Goal: Transaction & Acquisition: Purchase product/service

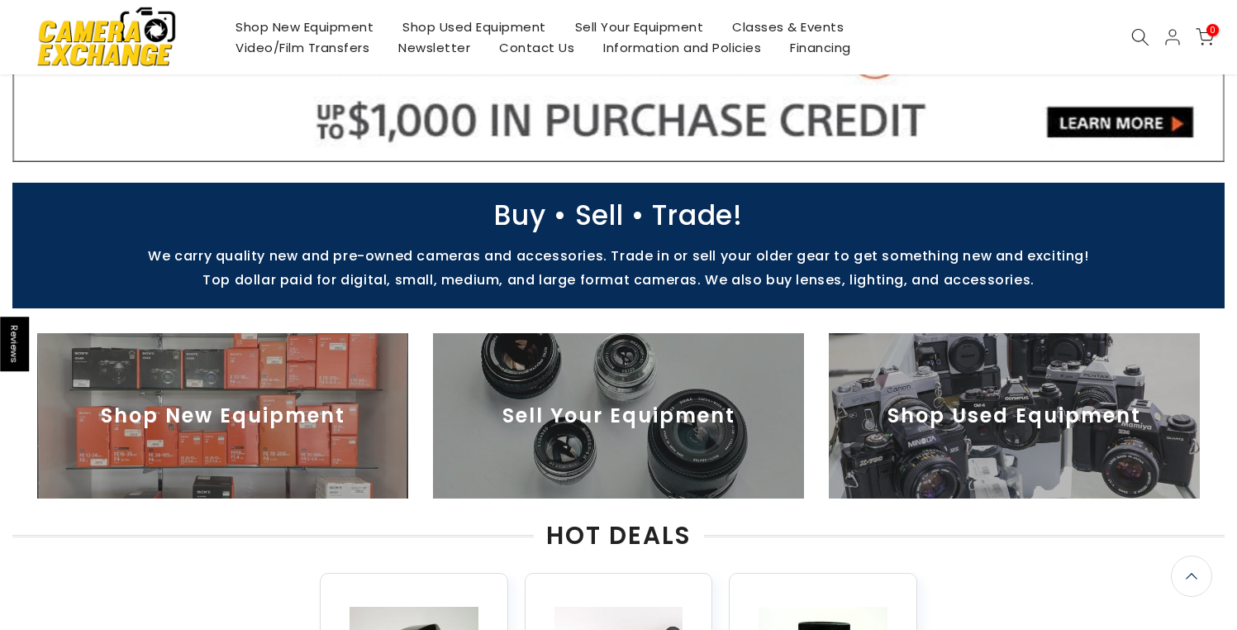
click at [919, 412] on img at bounding box center [1014, 415] width 371 height 165
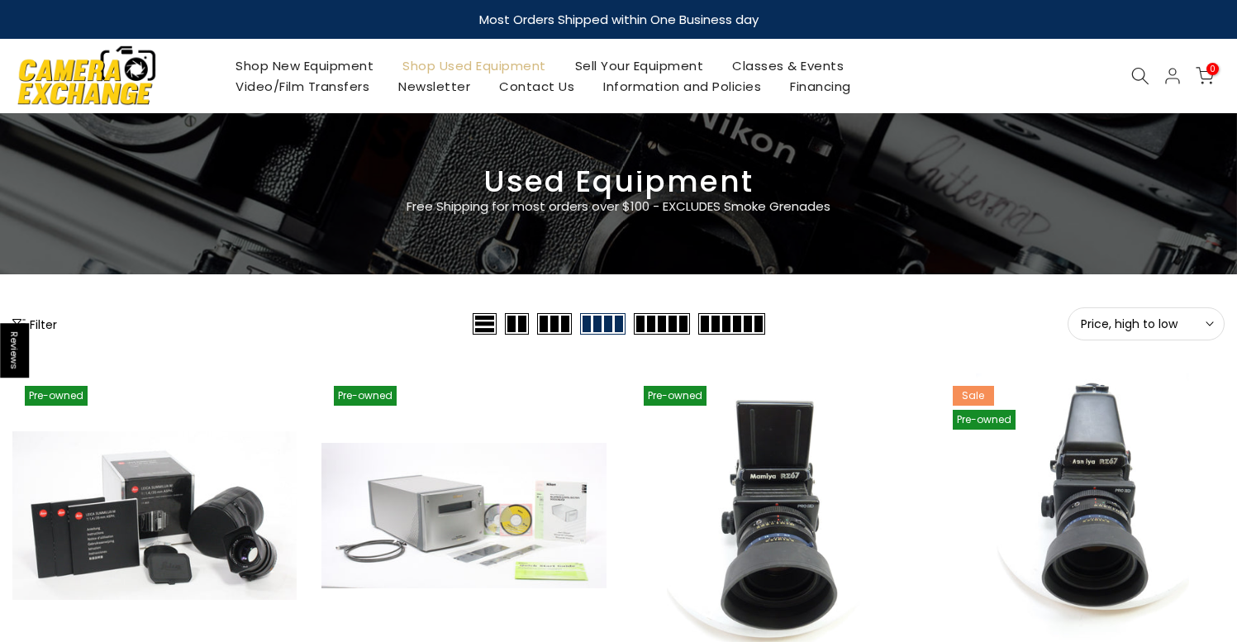
click at [1085, 333] on button "Price, high to low Sort" at bounding box center [1146, 323] width 157 height 33
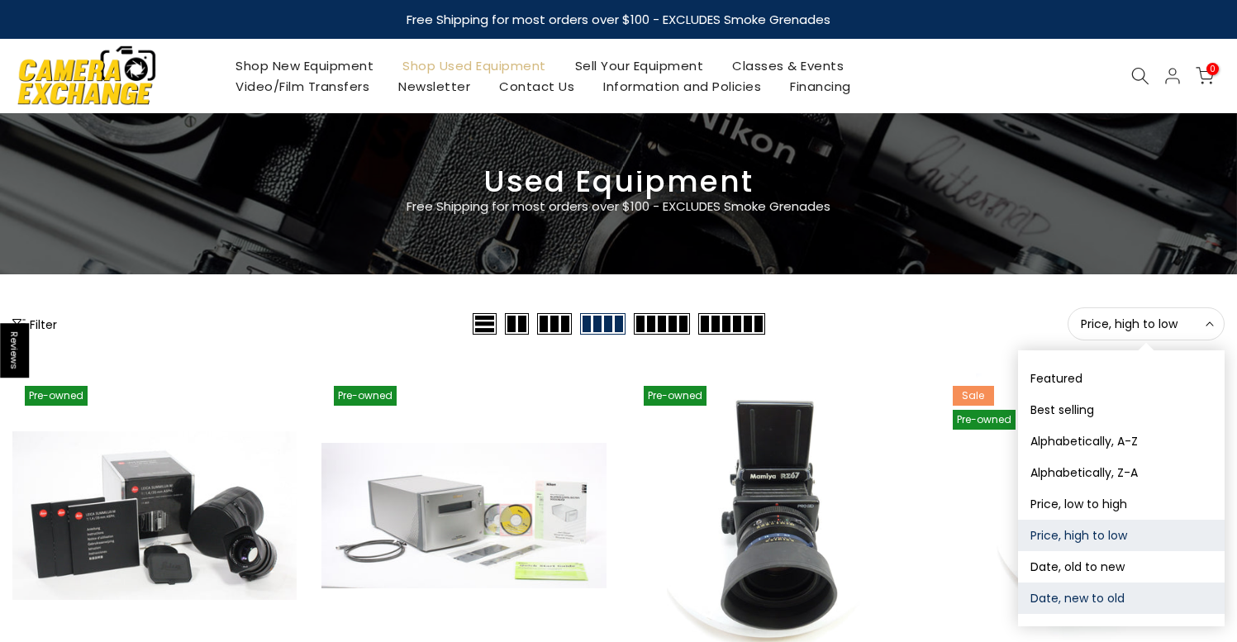
click at [1106, 597] on button "Date, new to old" at bounding box center [1121, 598] width 207 height 31
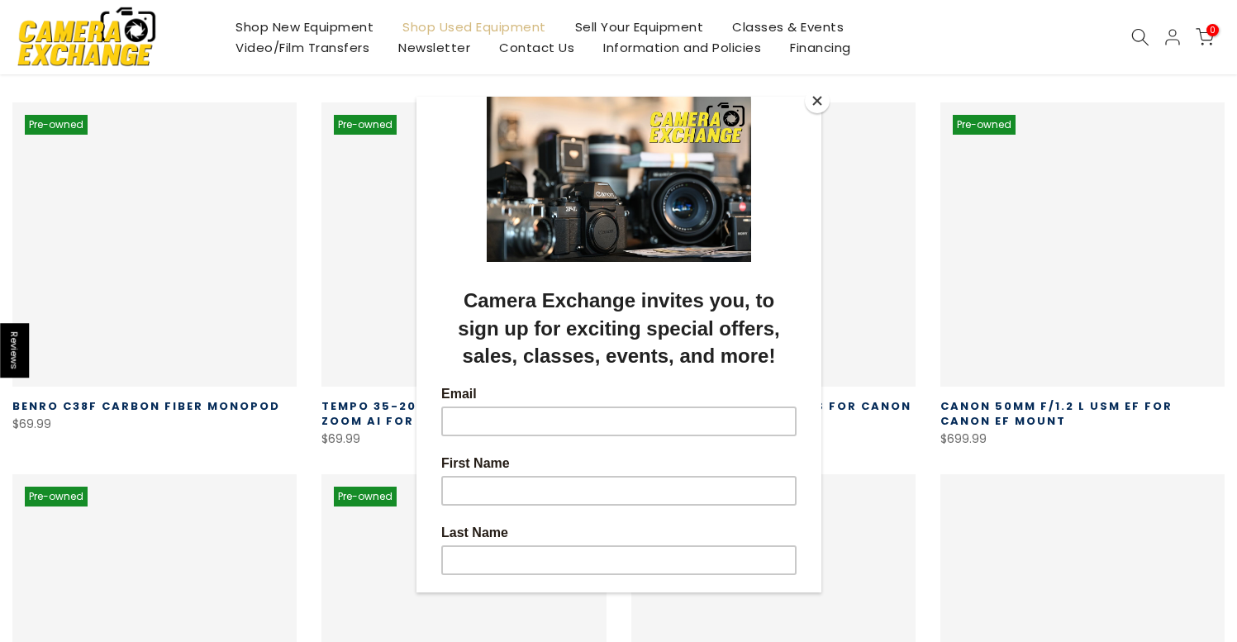
scroll to position [289, 0]
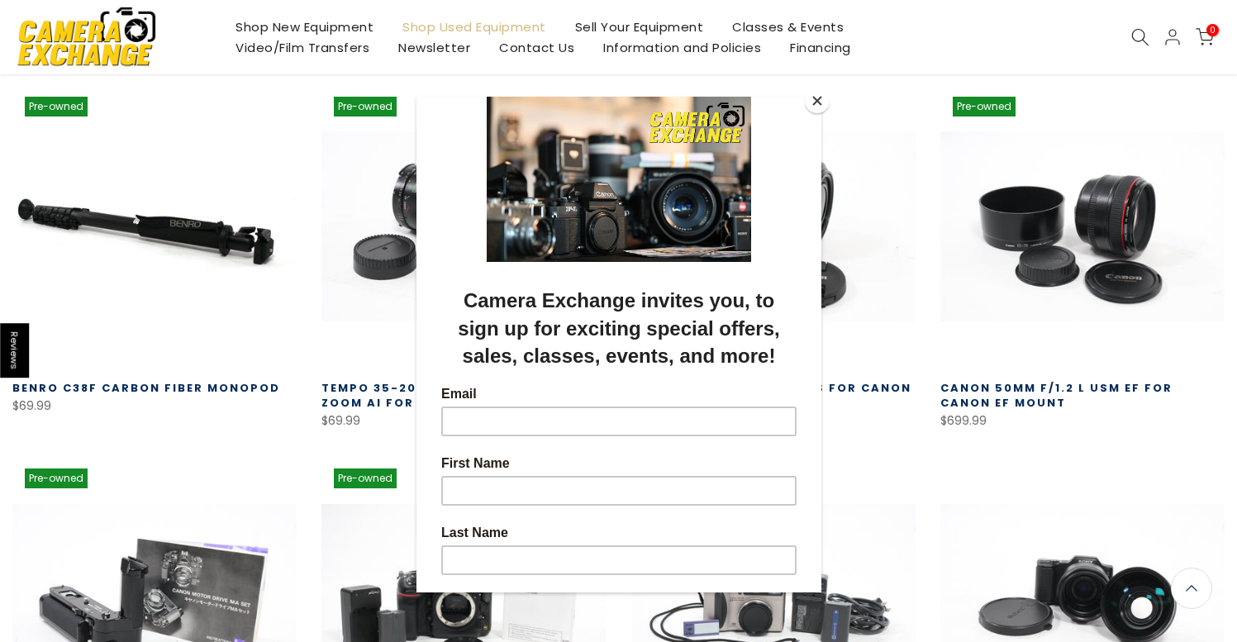
click at [822, 103] on button "Close" at bounding box center [817, 100] width 25 height 25
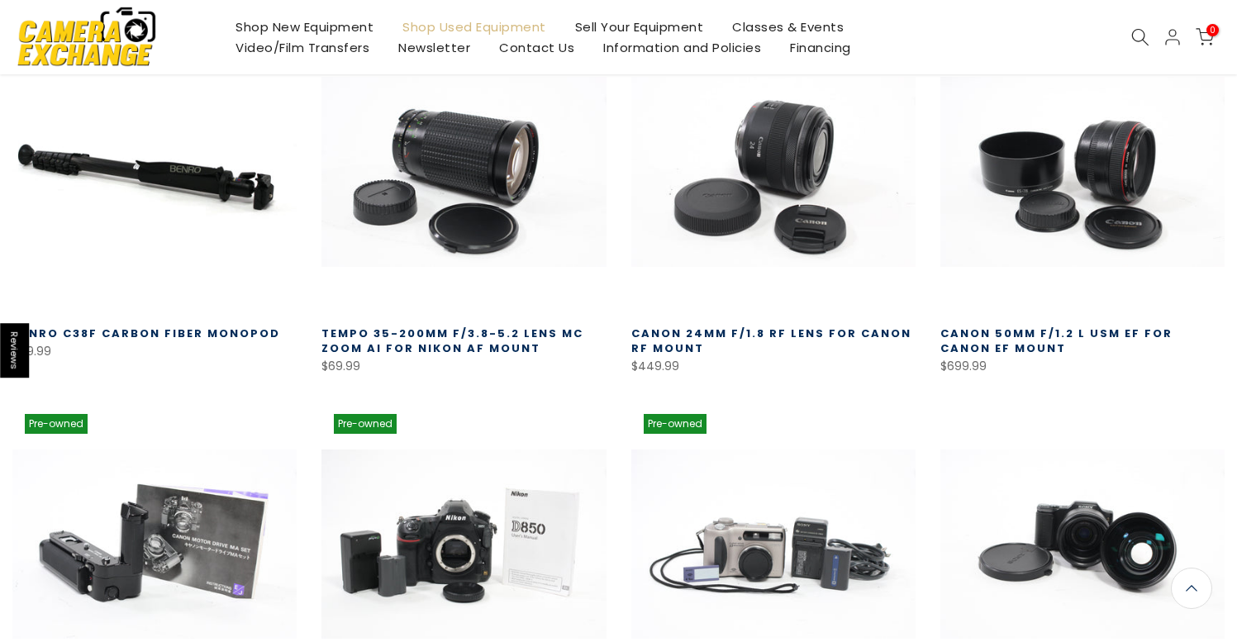
scroll to position [612, 0]
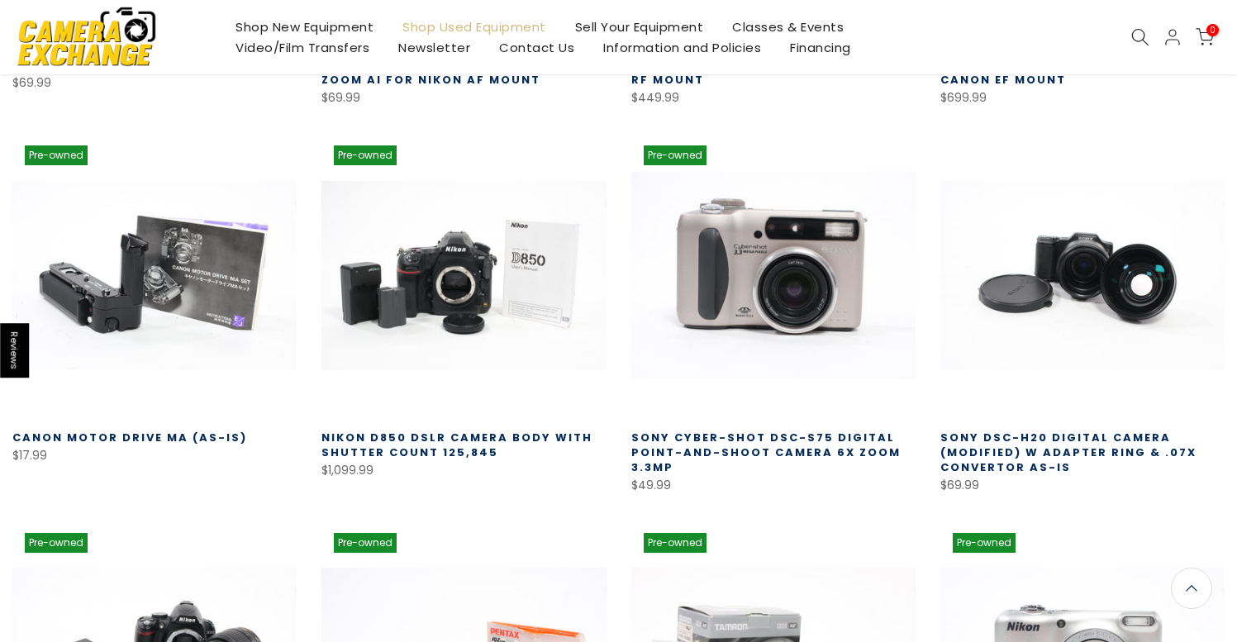
click at [793, 301] on link at bounding box center [773, 275] width 284 height 284
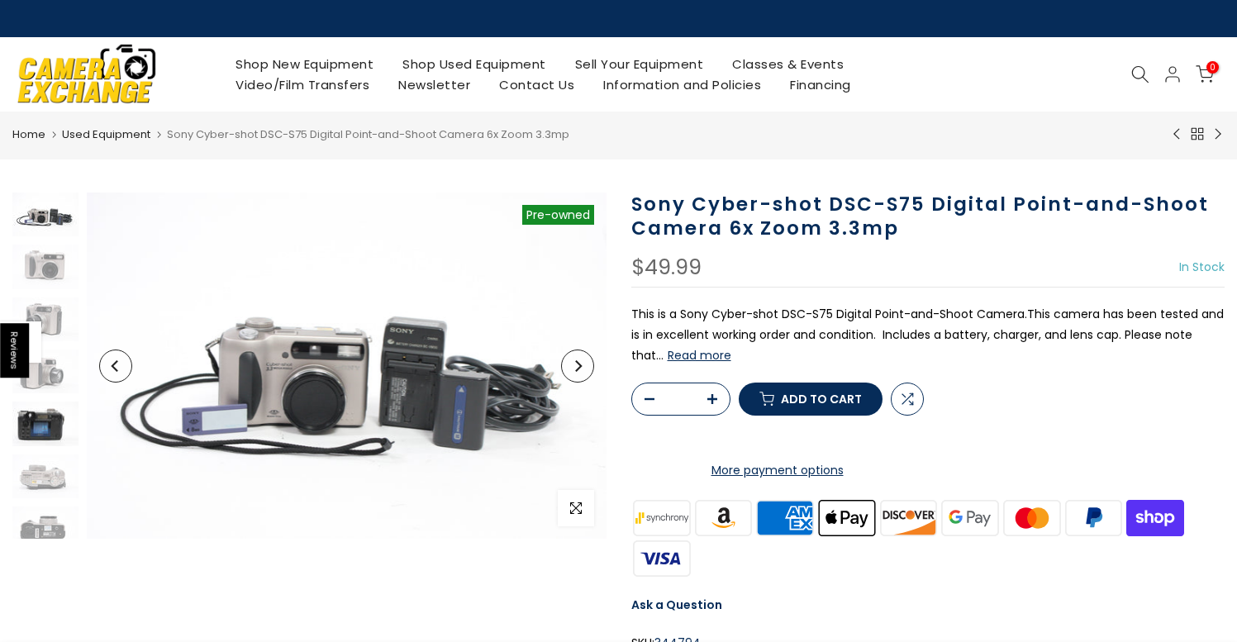
click at [40, 432] on img at bounding box center [45, 424] width 66 height 44
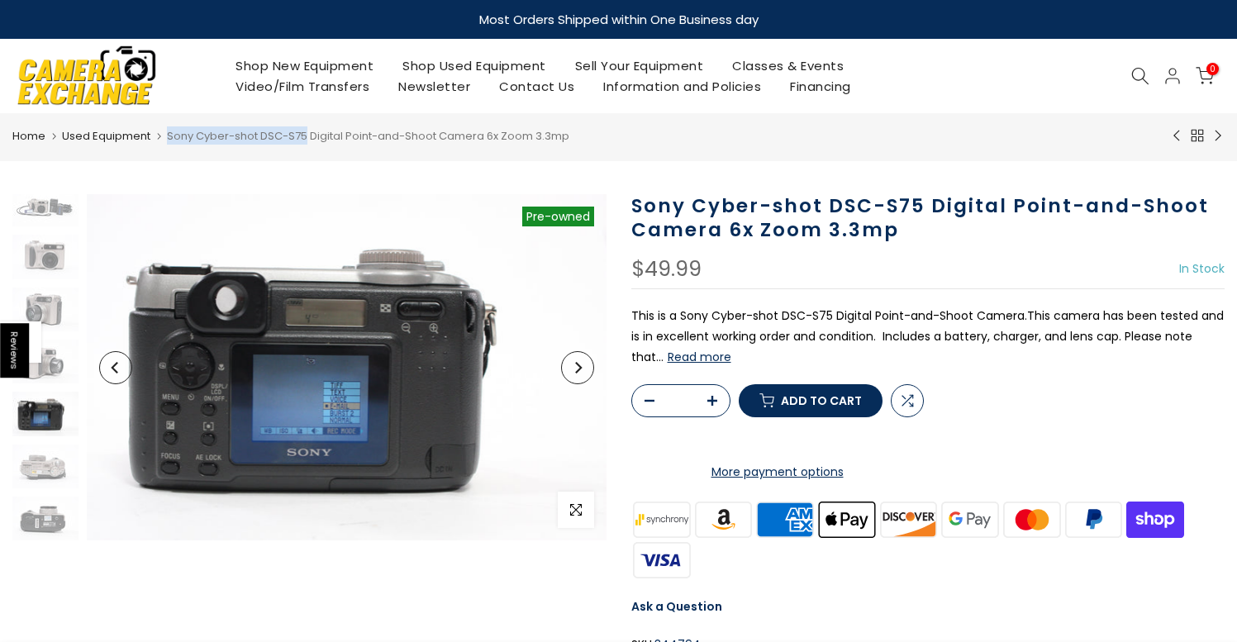
drag, startPoint x: 164, startPoint y: 134, endPoint x: 304, endPoint y: 133, distance: 139.6
click at [304, 133] on span "Sony Cyber-shot DSC-S75 Digital Point-and-Shoot Camera 6x Zoom 3.3mp" at bounding box center [368, 136] width 402 height 16
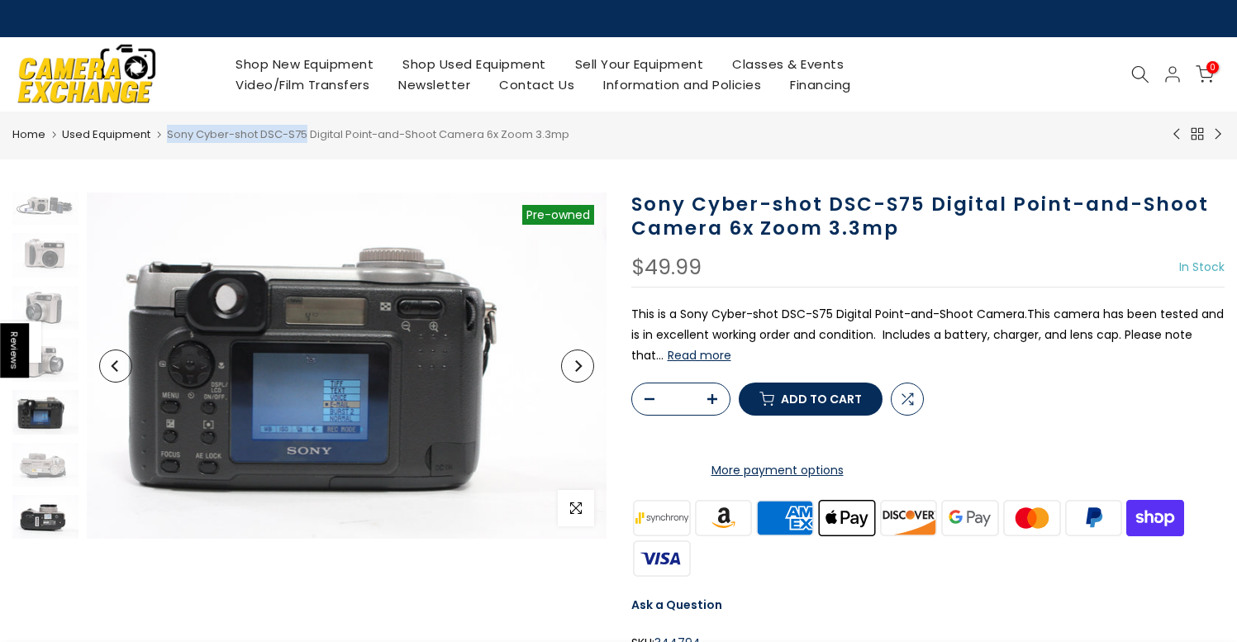
click at [60, 525] on img at bounding box center [45, 517] width 66 height 44
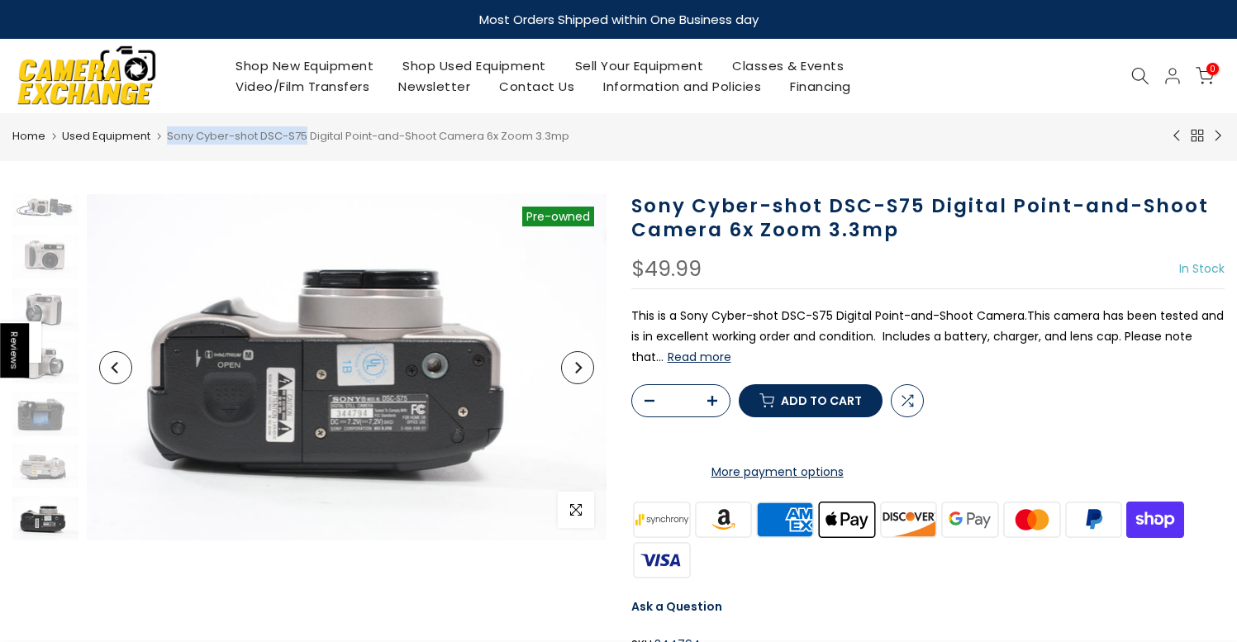
scroll to position [3, 0]
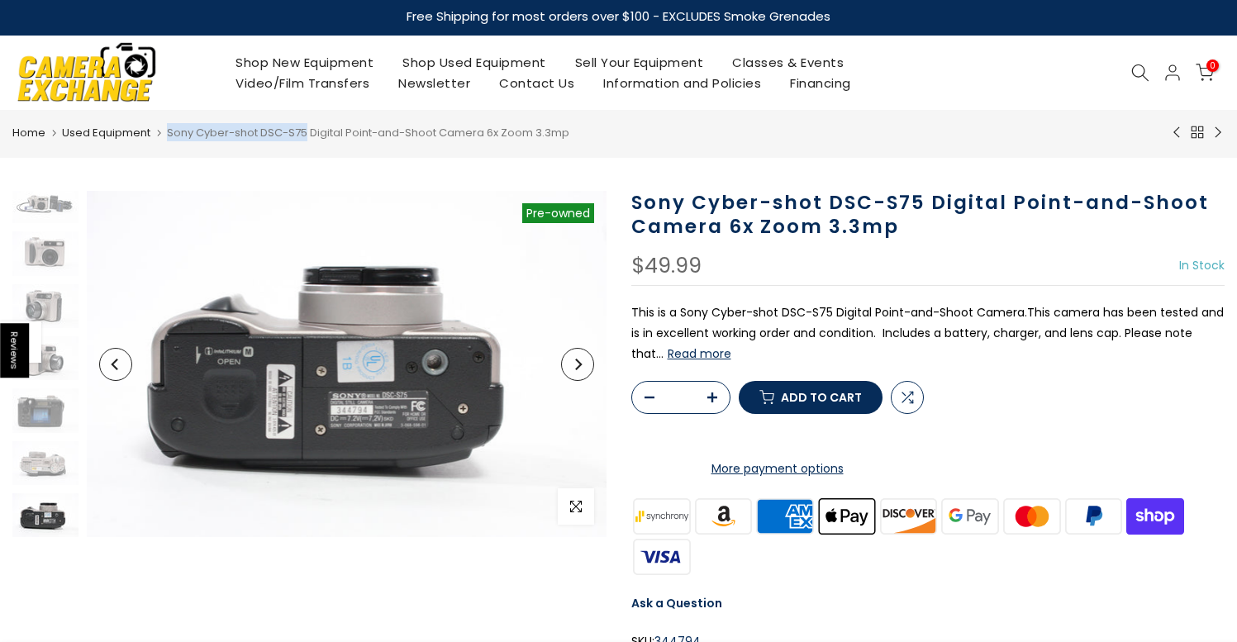
click at [680, 352] on button "Read more" at bounding box center [700, 353] width 64 height 15
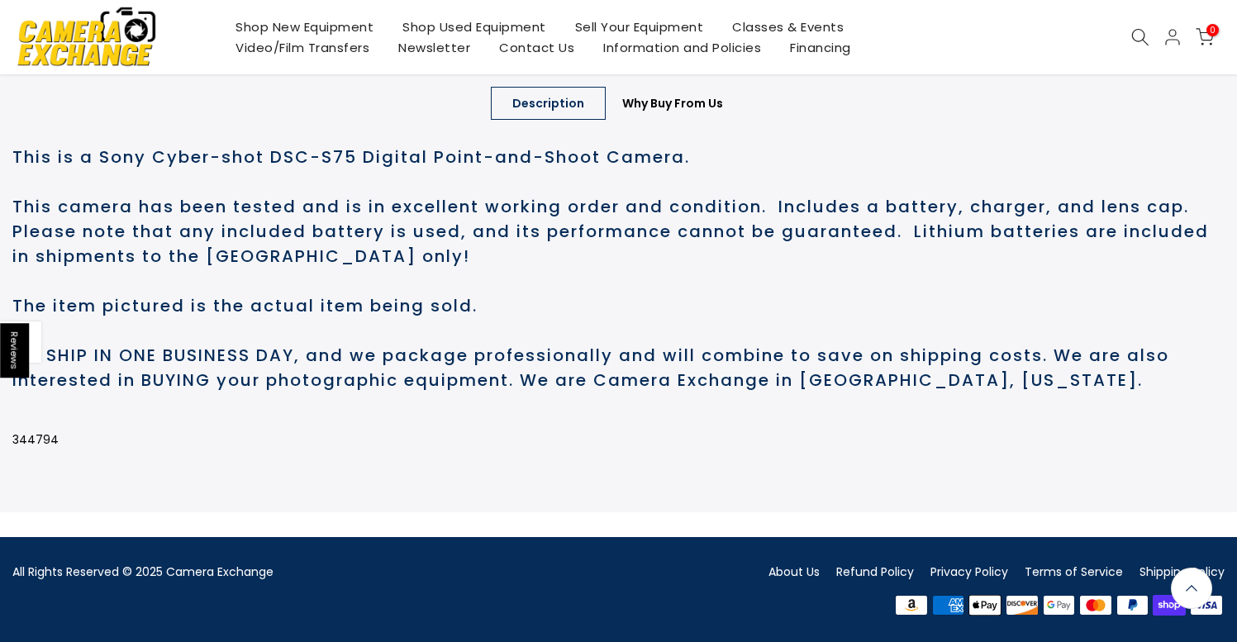
scroll to position [901, 0]
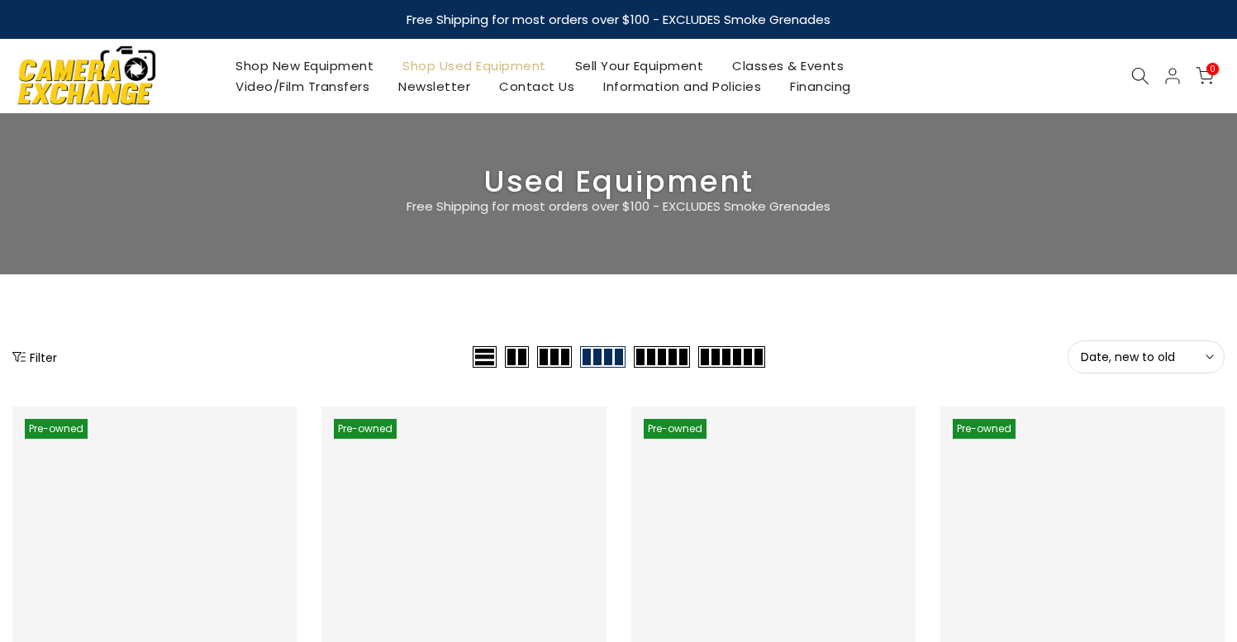
scroll to position [612, 0]
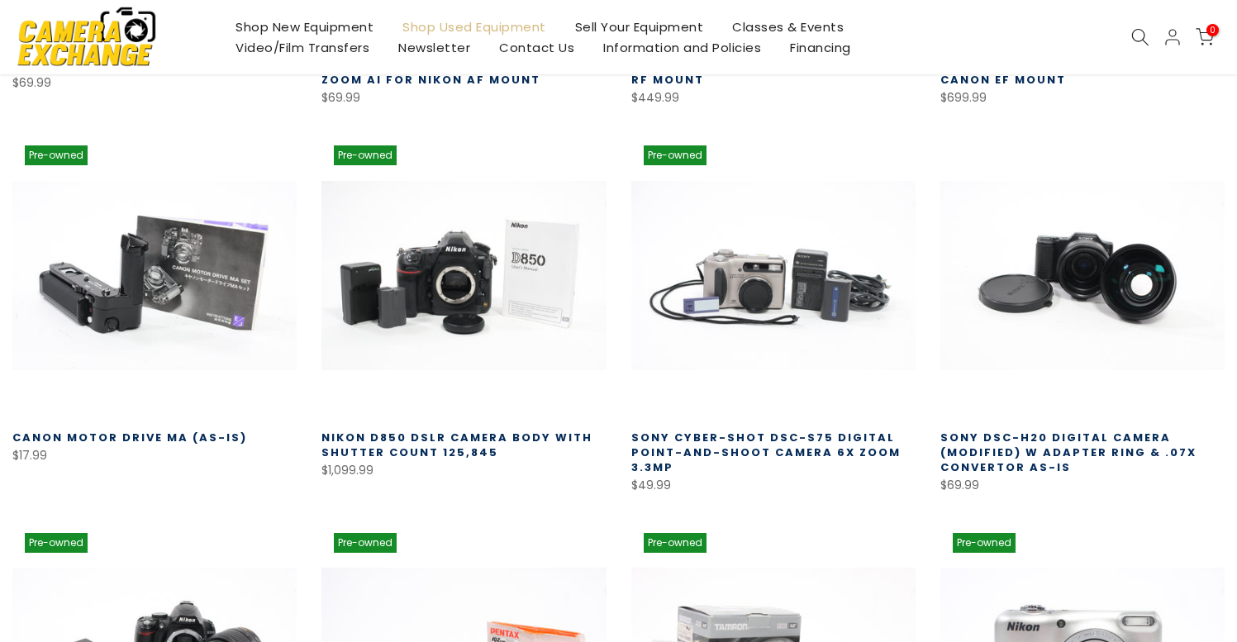
click at [1053, 449] on link "Sony DSC-H20 Digital Camera (Modified) w Adapter Ring & .07x Convertor AS-IS" at bounding box center [1068, 452] width 256 height 45
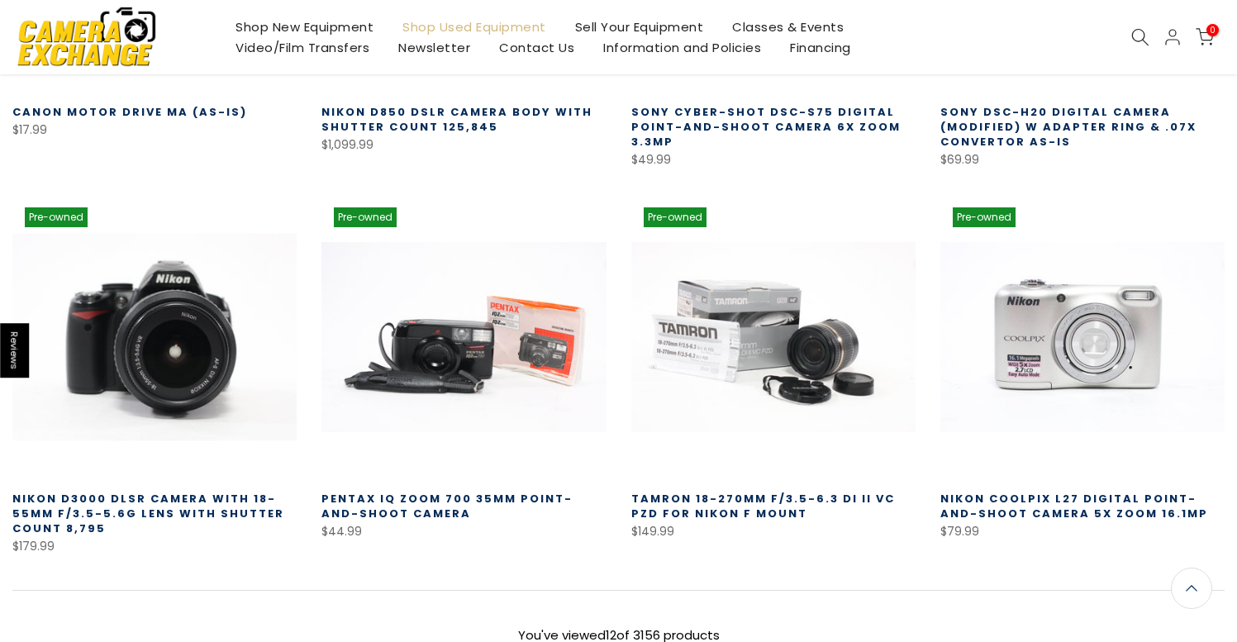
scroll to position [1027, 0]
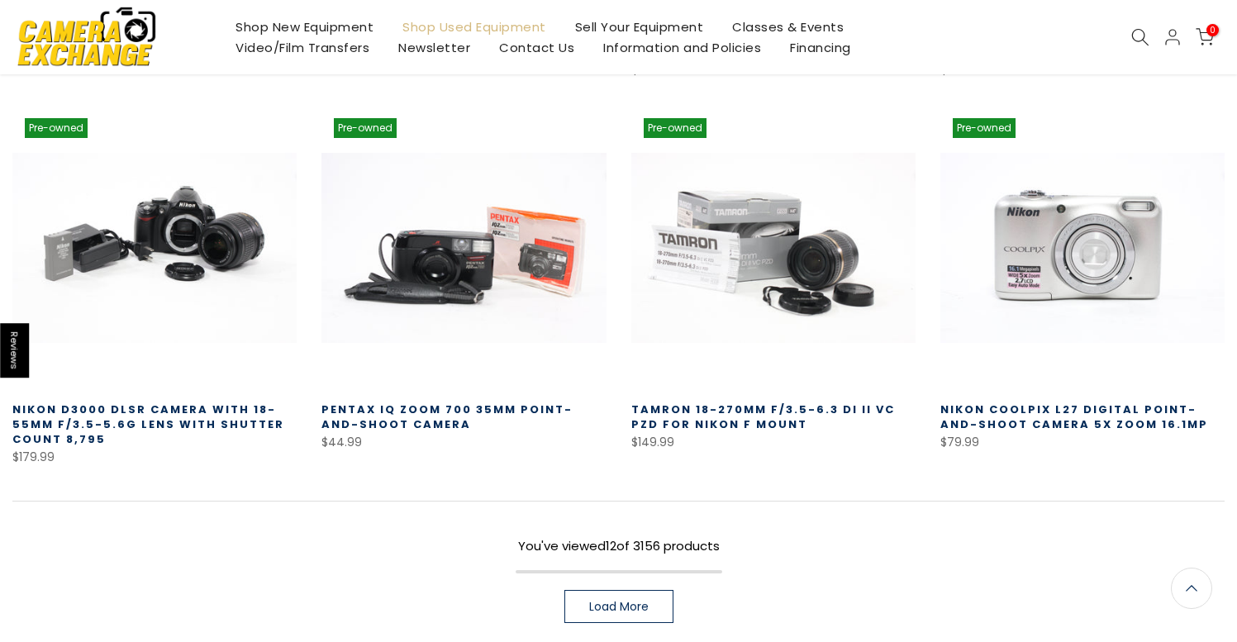
click at [608, 604] on span "Load More" at bounding box center [618, 607] width 59 height 12
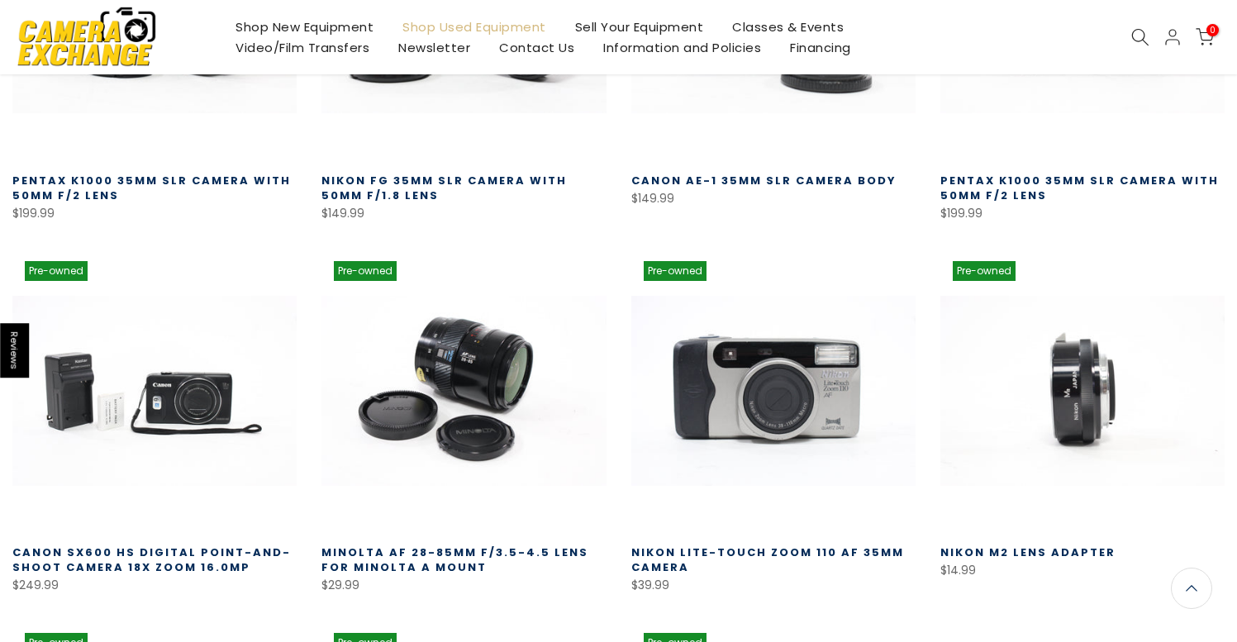
scroll to position [1793, 0]
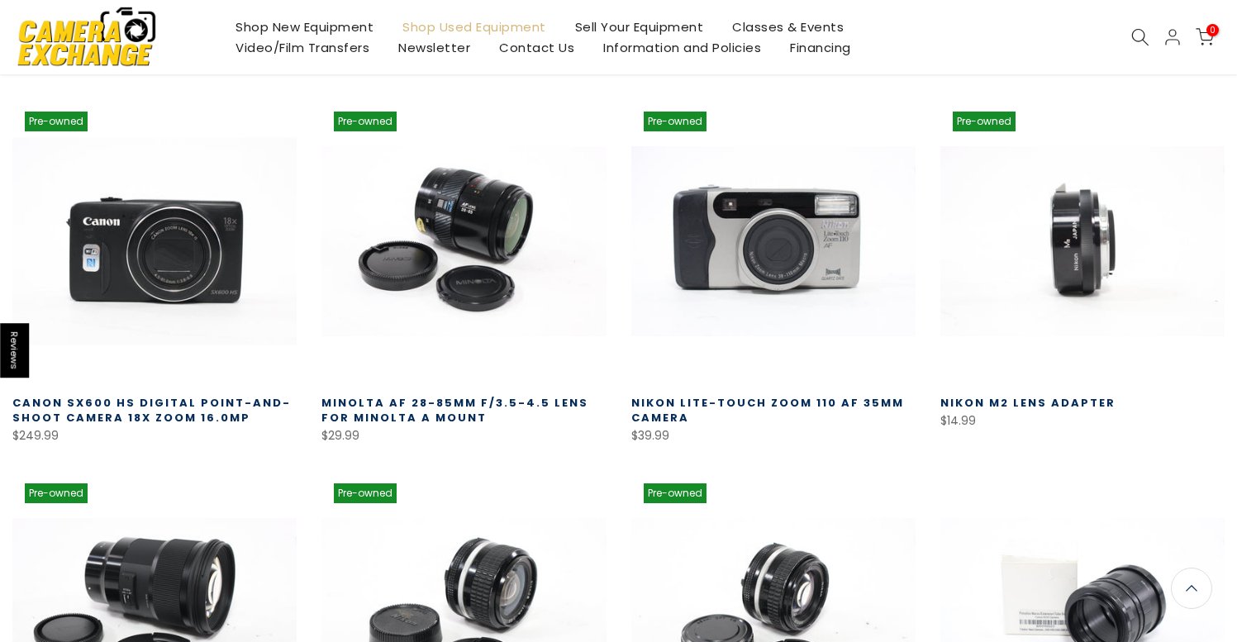
click at [214, 247] on link at bounding box center [154, 241] width 284 height 284
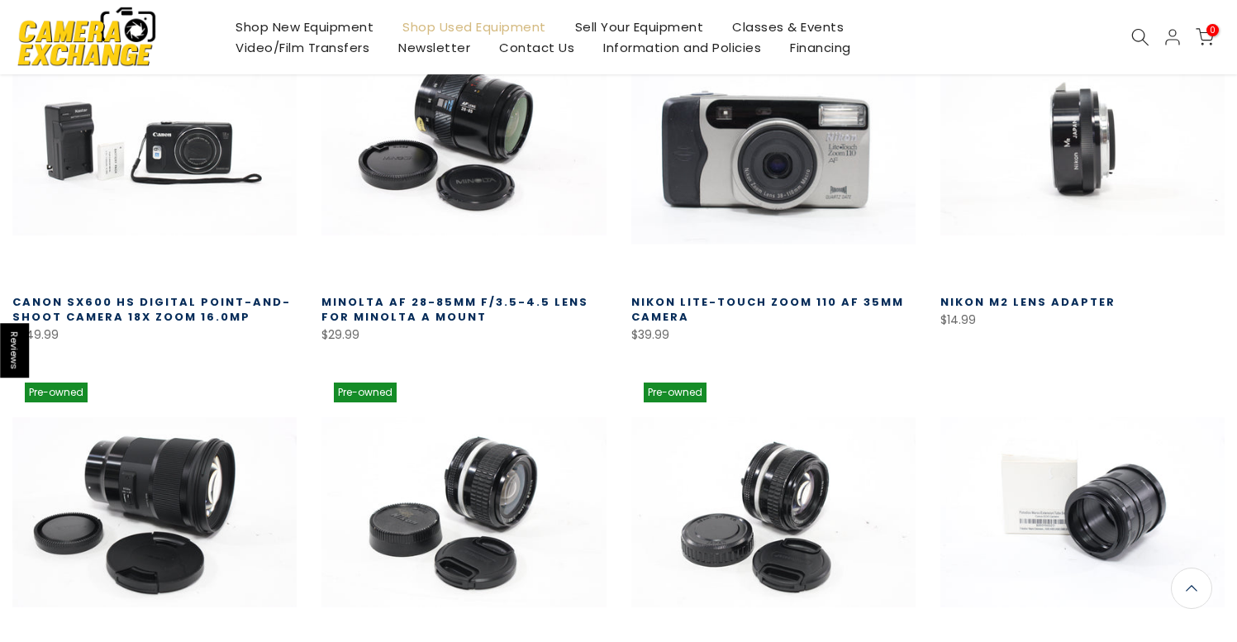
scroll to position [2013, 0]
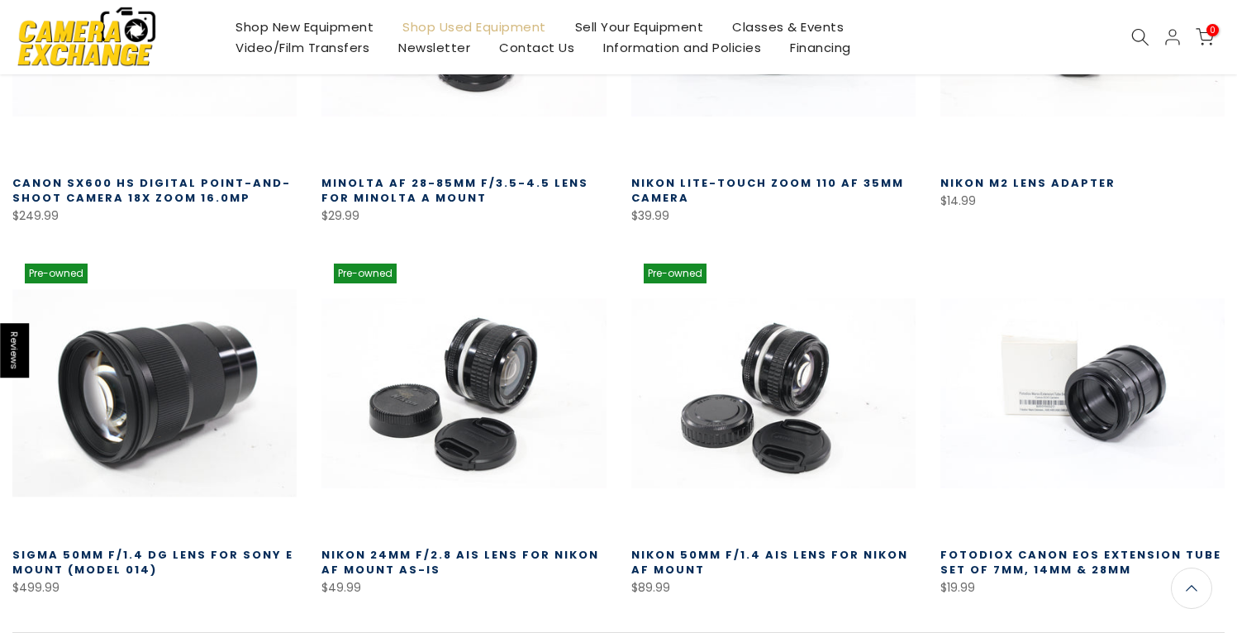
click at [193, 360] on link at bounding box center [154, 393] width 284 height 284
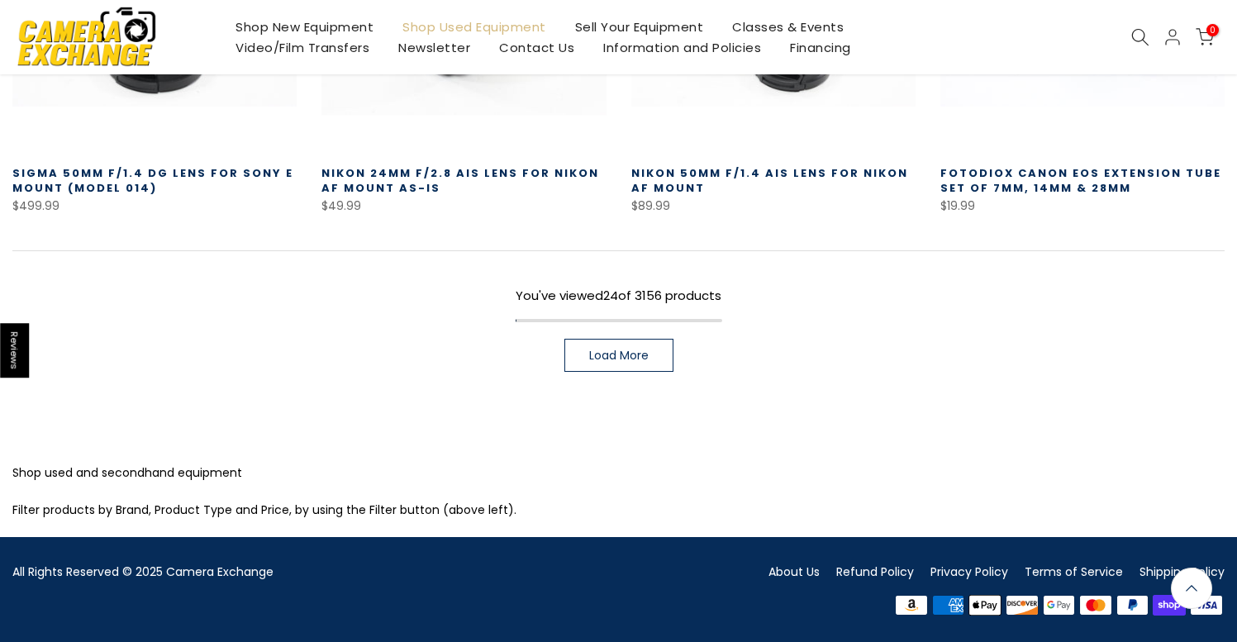
scroll to position [2392, 0]
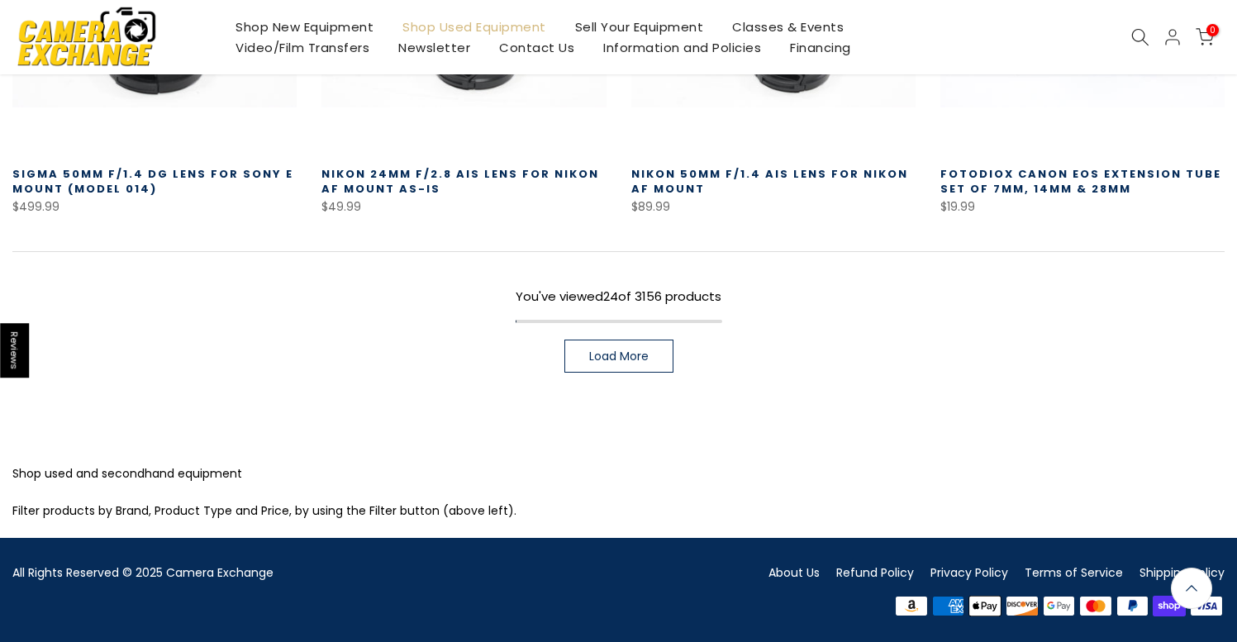
click at [1029, 173] on link "Fotodiox Canon EOS Extension Tube Set of 7mm, 14mm & 28mm" at bounding box center [1080, 181] width 281 height 31
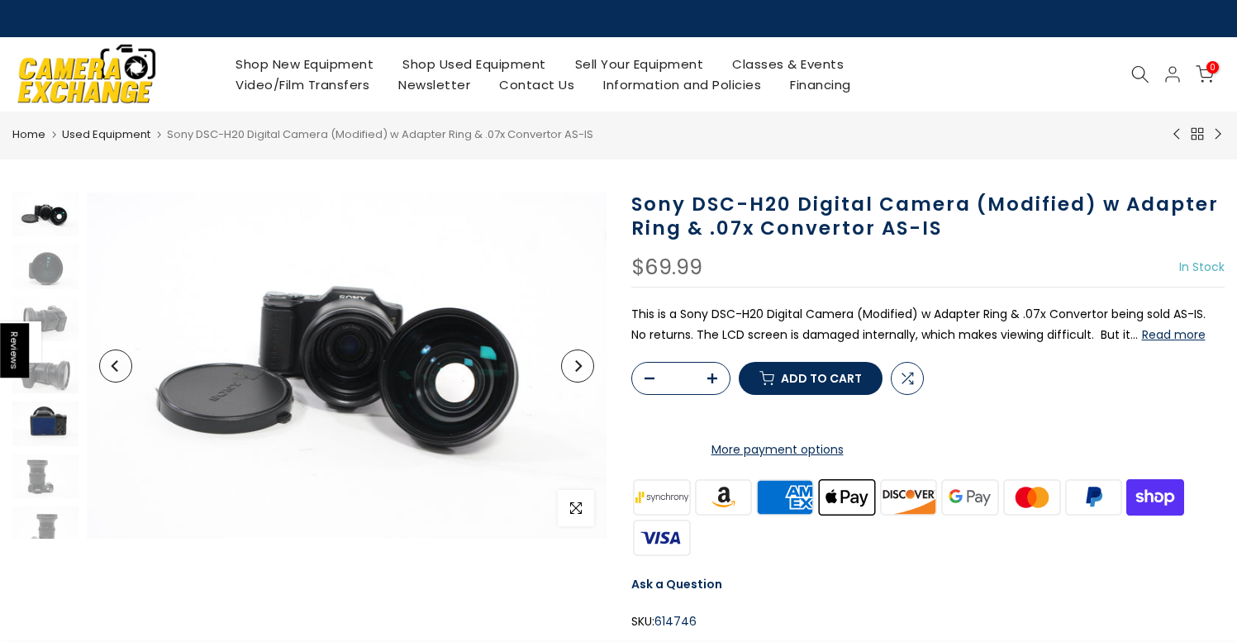
click at [47, 424] on img at bounding box center [45, 424] width 66 height 44
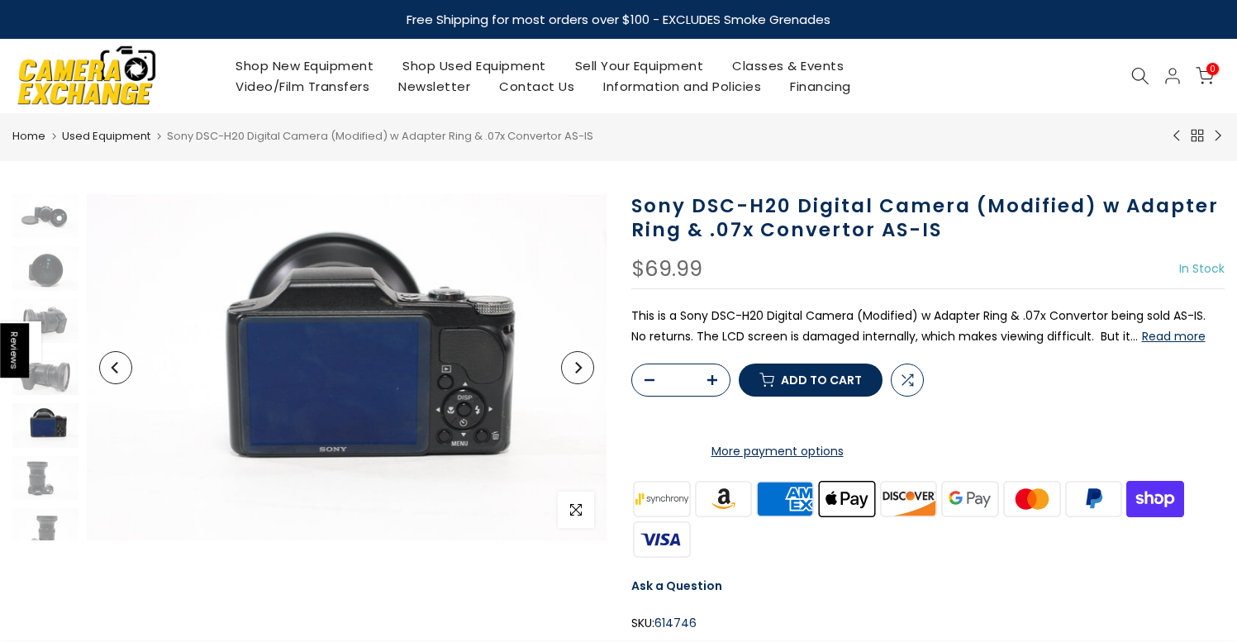
scroll to position [12, 0]
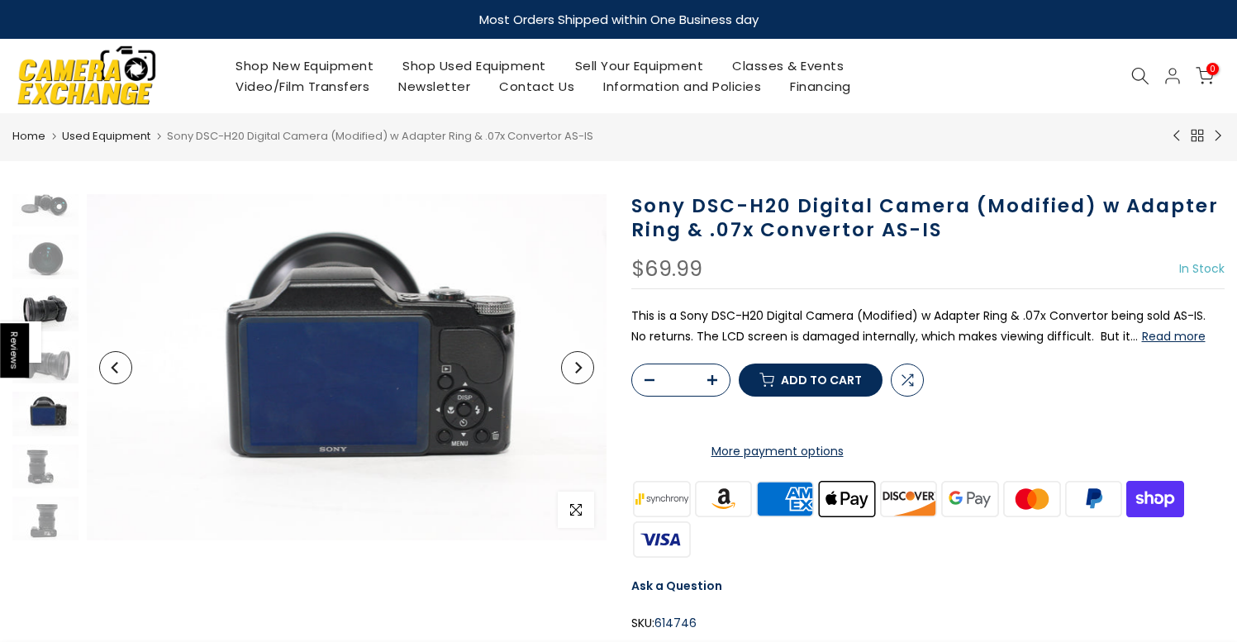
click at [56, 311] on img at bounding box center [45, 310] width 66 height 44
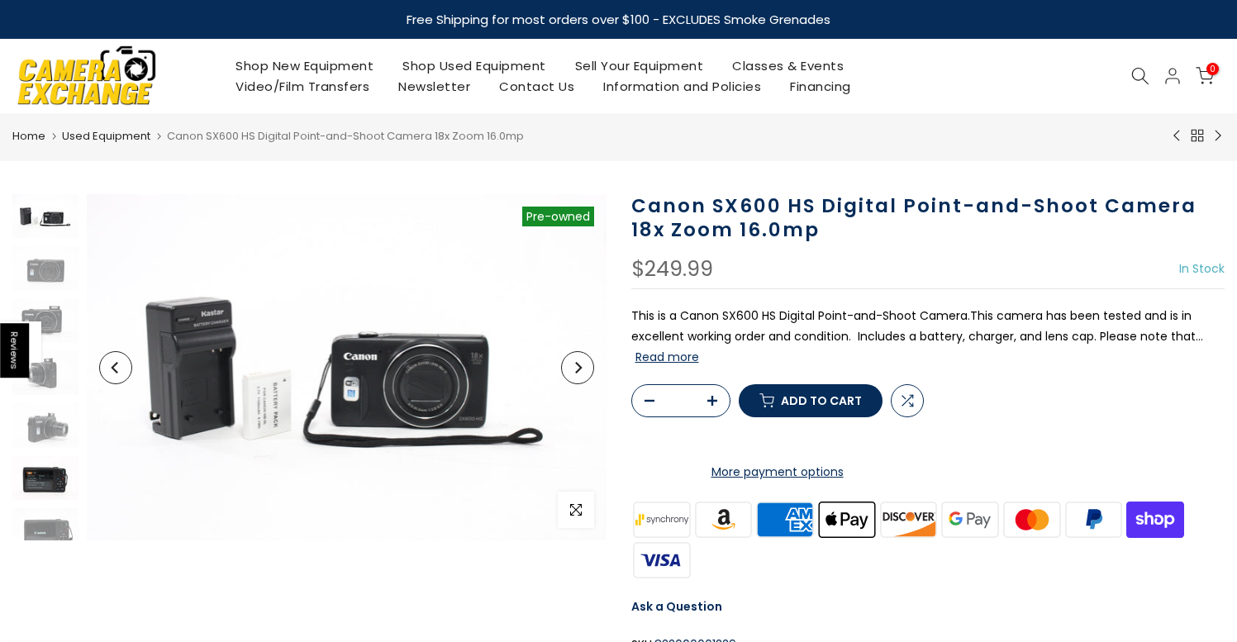
click at [55, 480] on img at bounding box center [45, 478] width 66 height 44
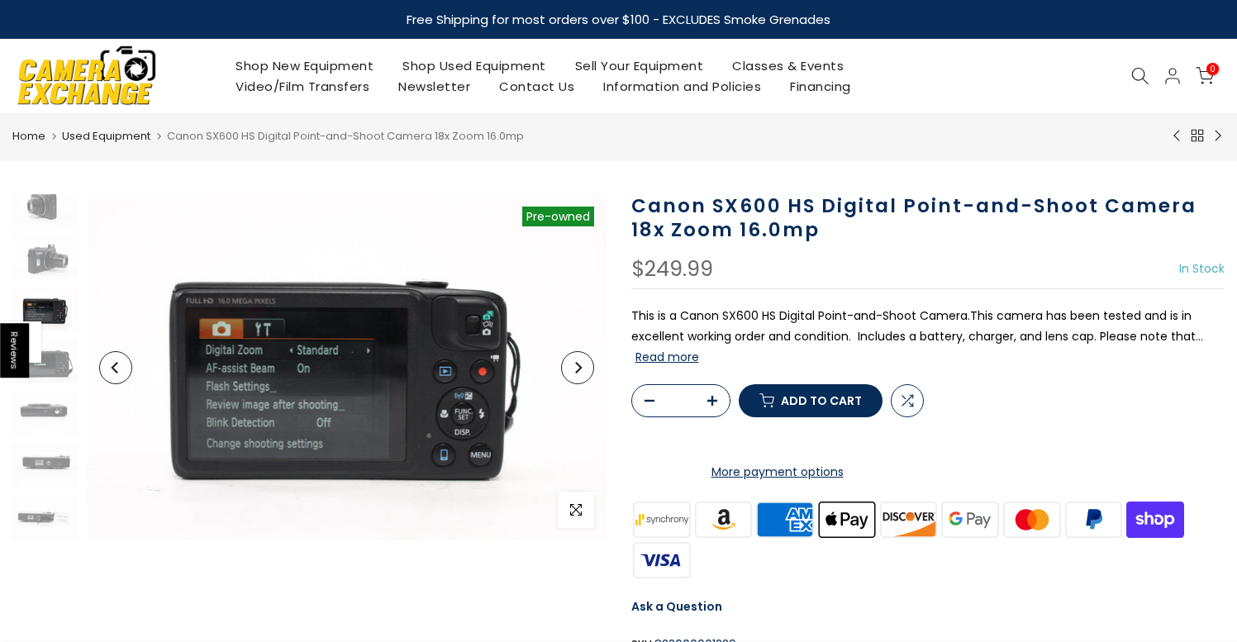
scroll to position [165, 0]
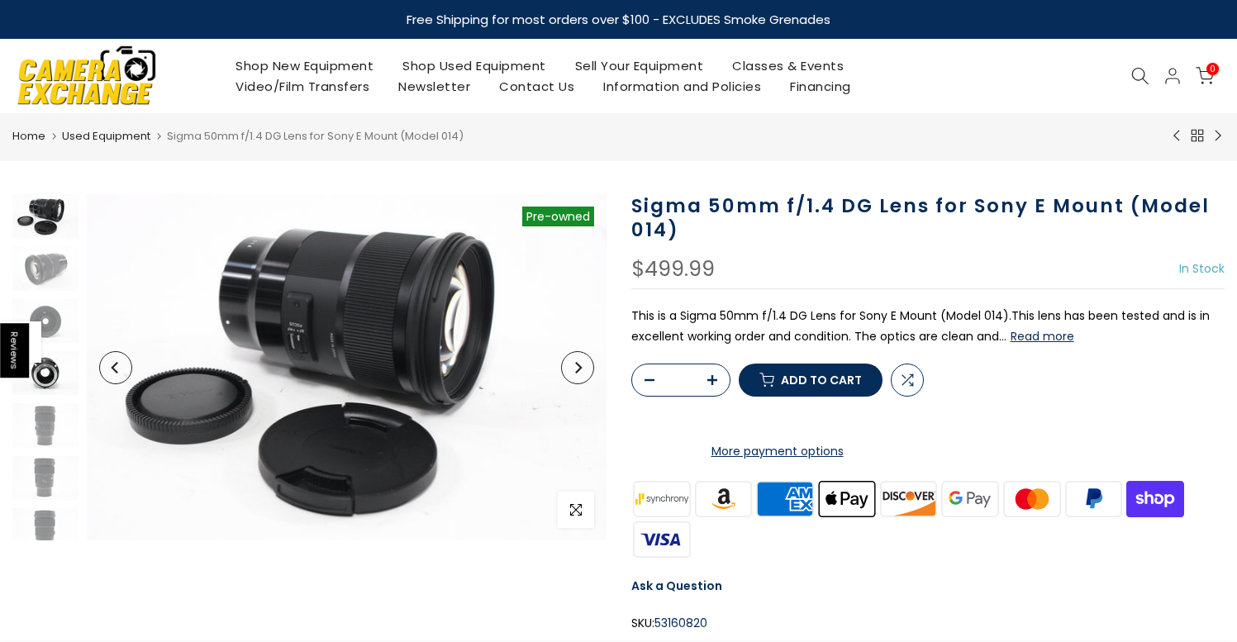
click at [53, 370] on img at bounding box center [45, 373] width 66 height 44
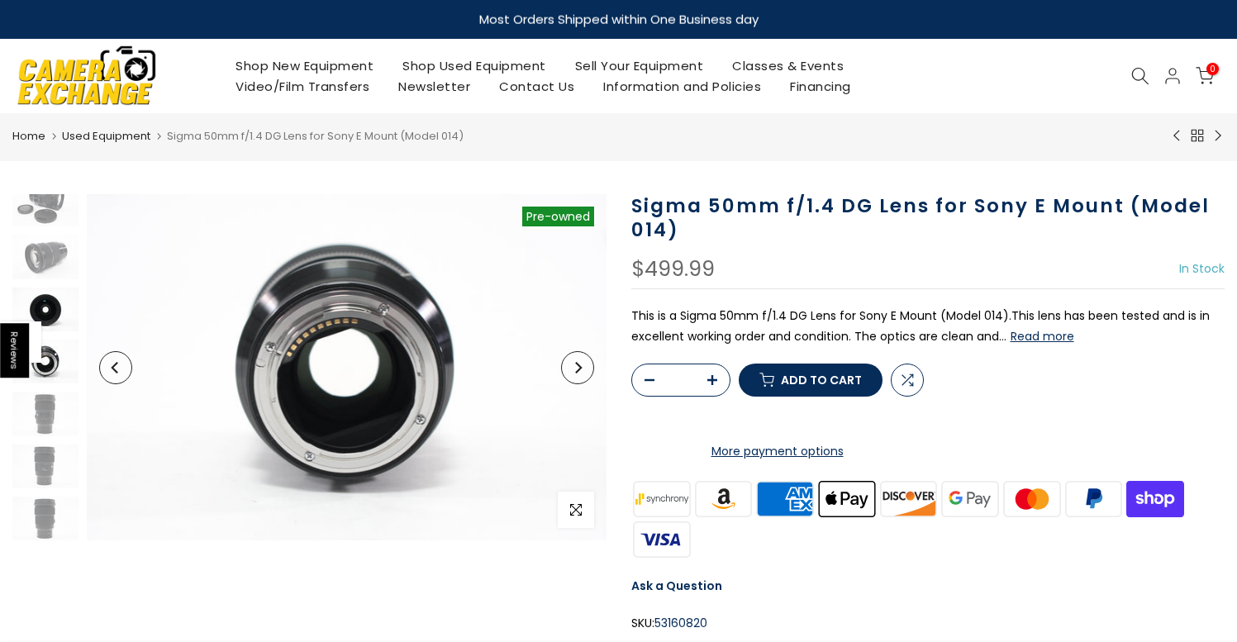
click at [49, 313] on img at bounding box center [45, 310] width 66 height 44
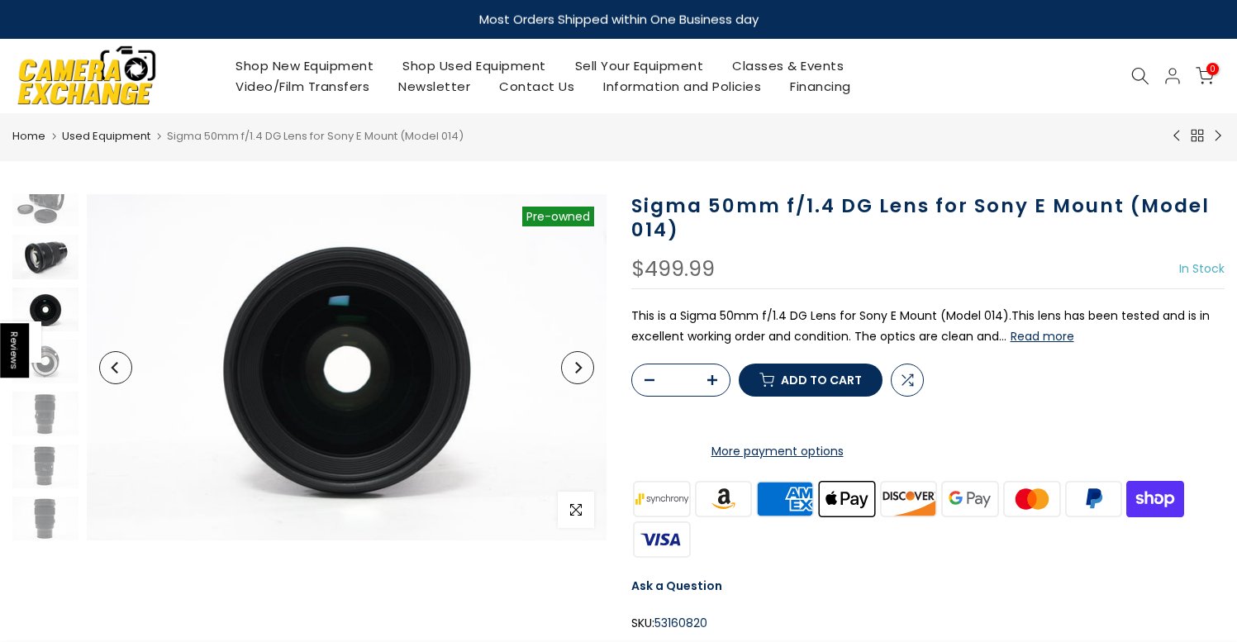
click at [42, 264] on img at bounding box center [45, 257] width 66 height 44
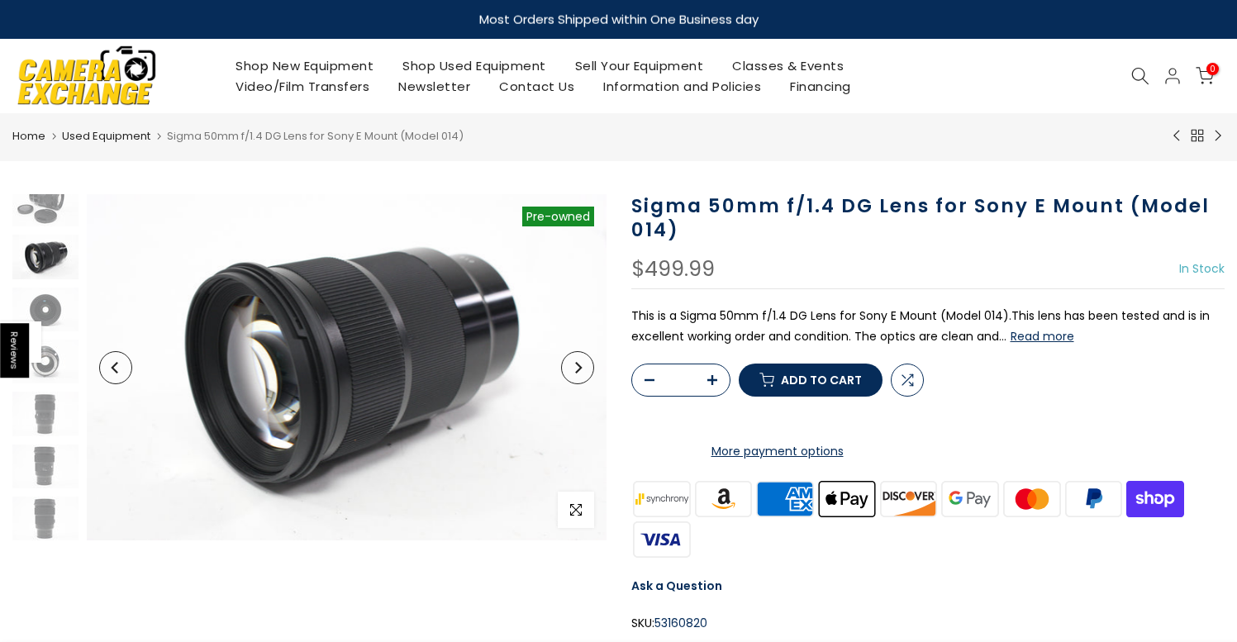
scroll to position [0, 0]
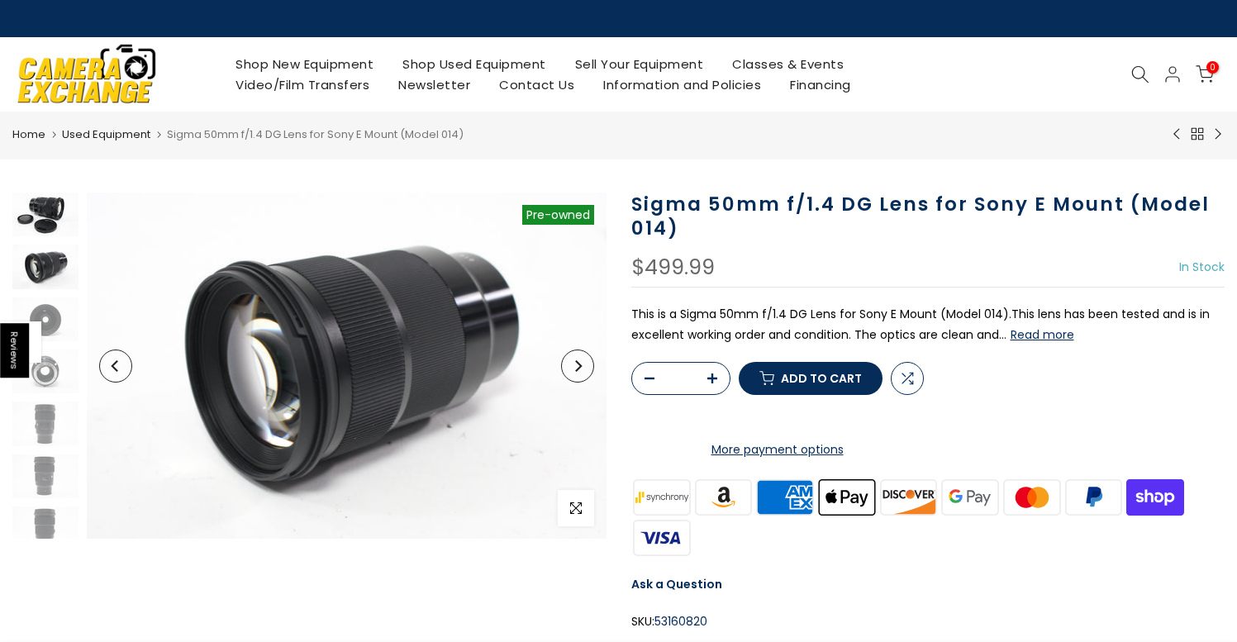
click at [47, 213] on img at bounding box center [45, 215] width 66 height 44
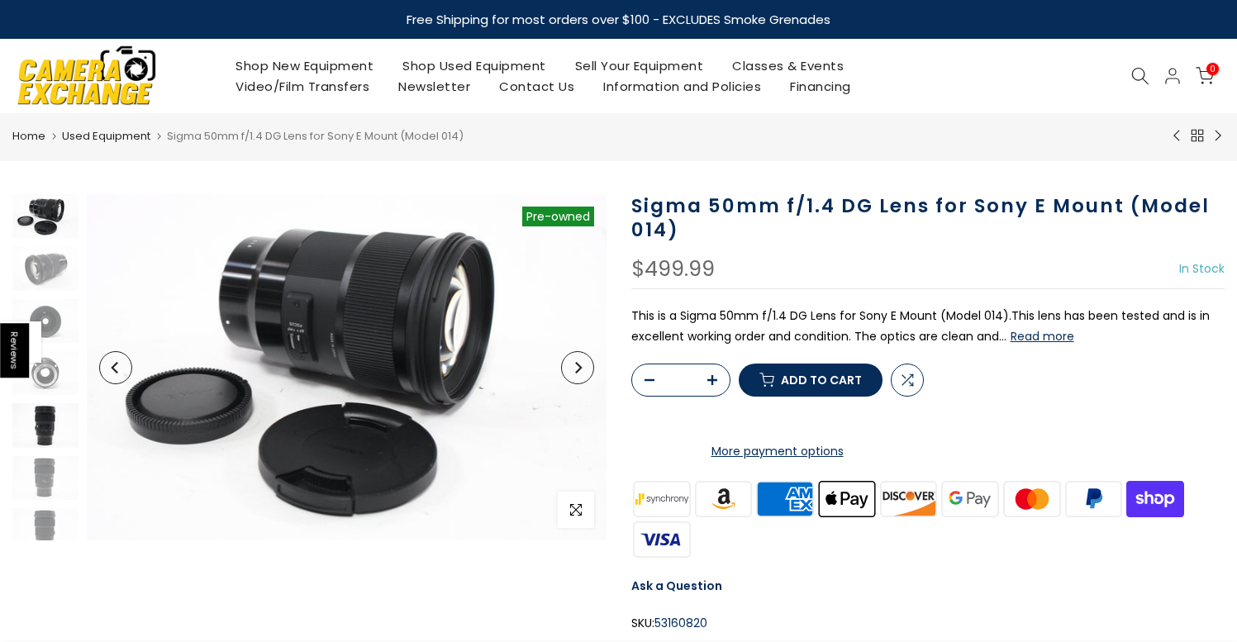
click at [55, 421] on img at bounding box center [45, 425] width 66 height 44
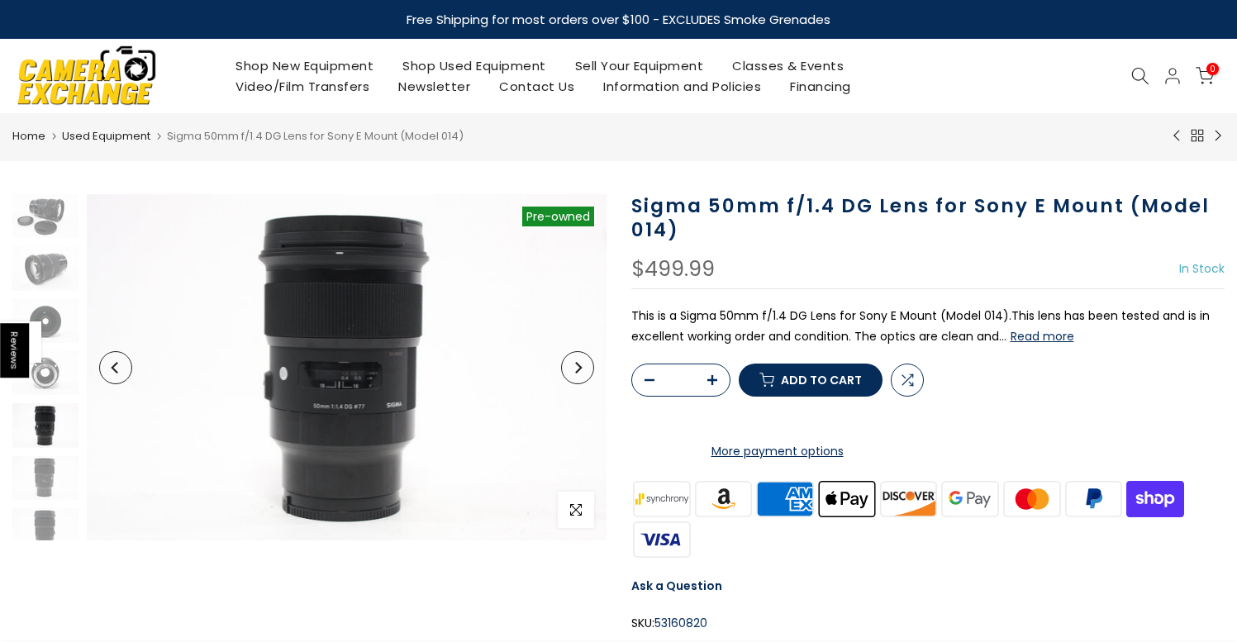
scroll to position [12, 0]
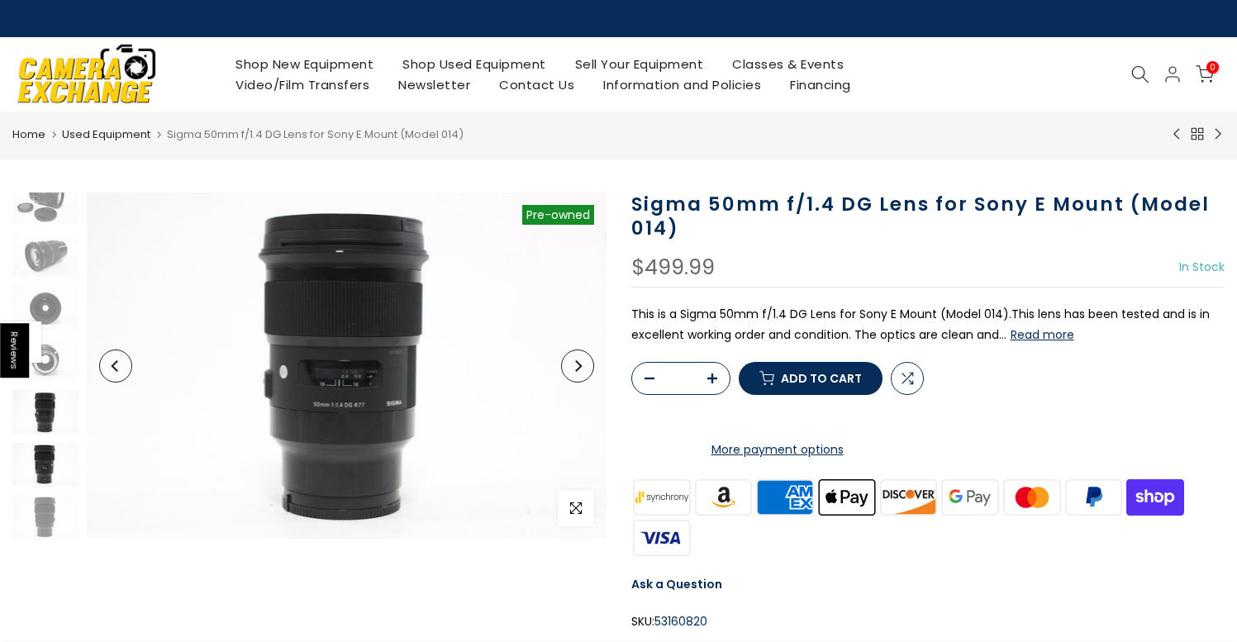
click at [50, 476] on img at bounding box center [45, 465] width 66 height 44
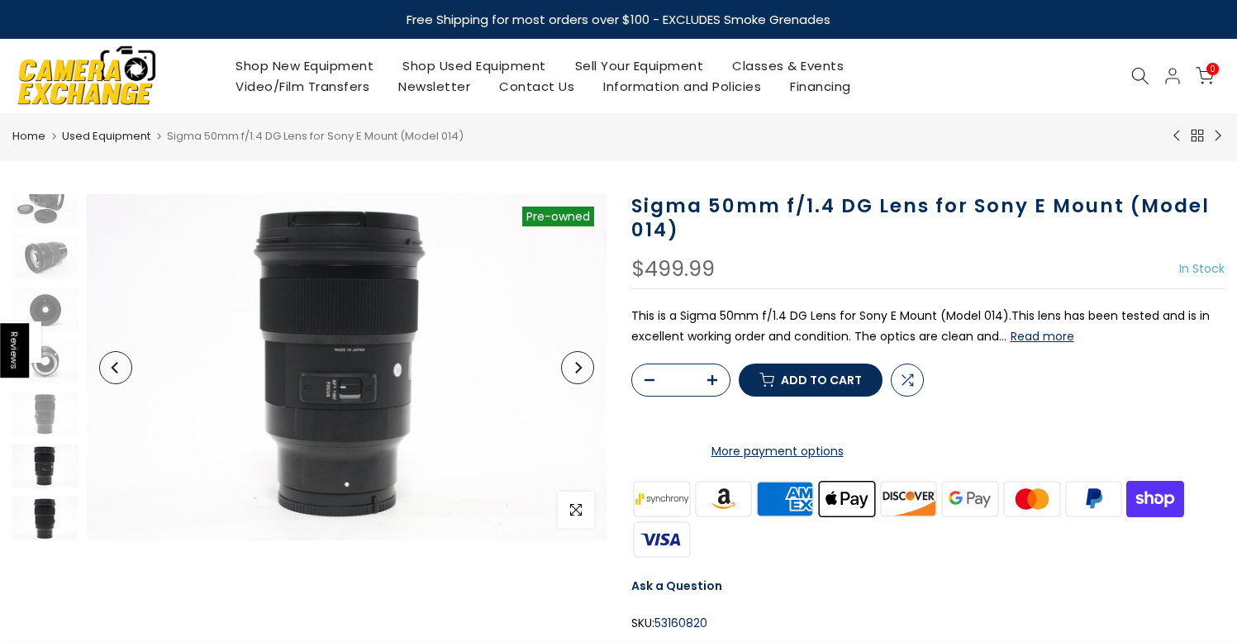
click at [41, 509] on img at bounding box center [45, 519] width 66 height 44
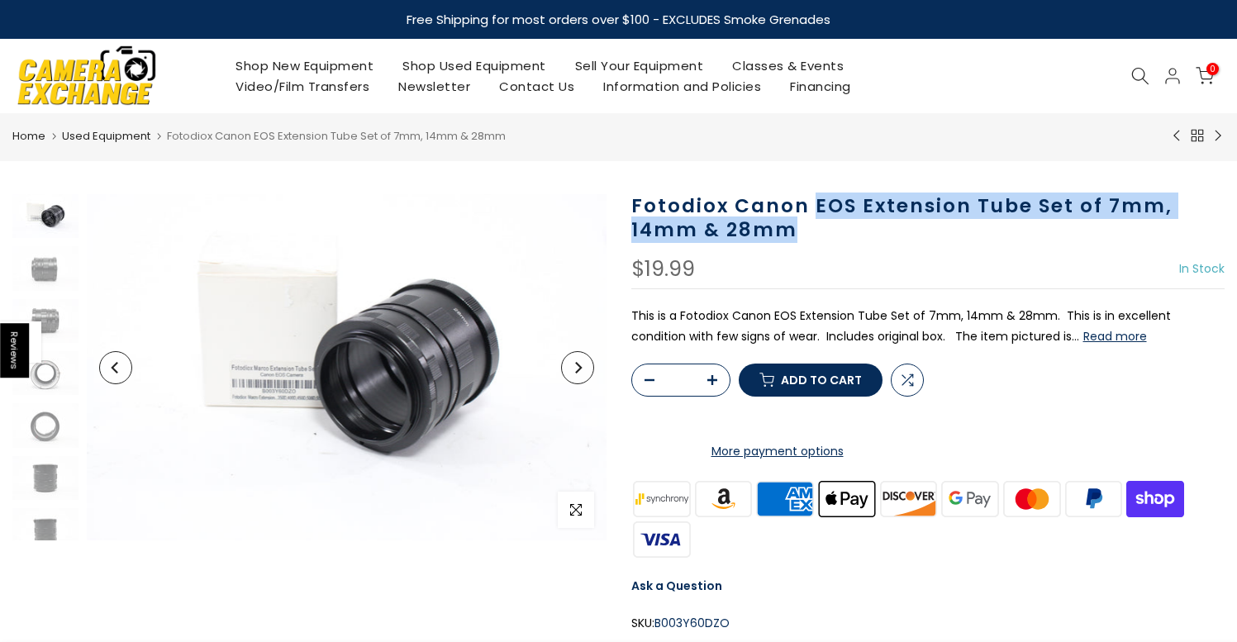
drag, startPoint x: 811, startPoint y: 202, endPoint x: 817, endPoint y: 227, distance: 25.7
click at [817, 227] on h1 "Fotodiox Canon EOS Extension Tube Set of 7mm, 14mm & 28mm" at bounding box center [928, 218] width 594 height 48
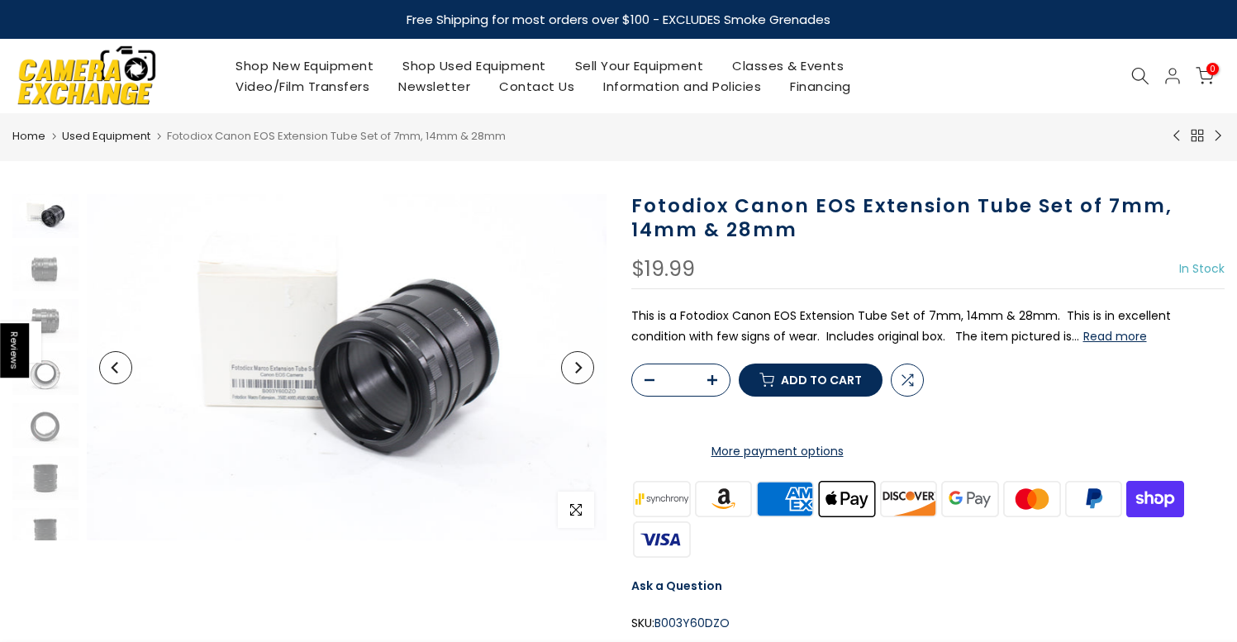
click at [797, 397] on button "Add to cart" at bounding box center [811, 380] width 144 height 33
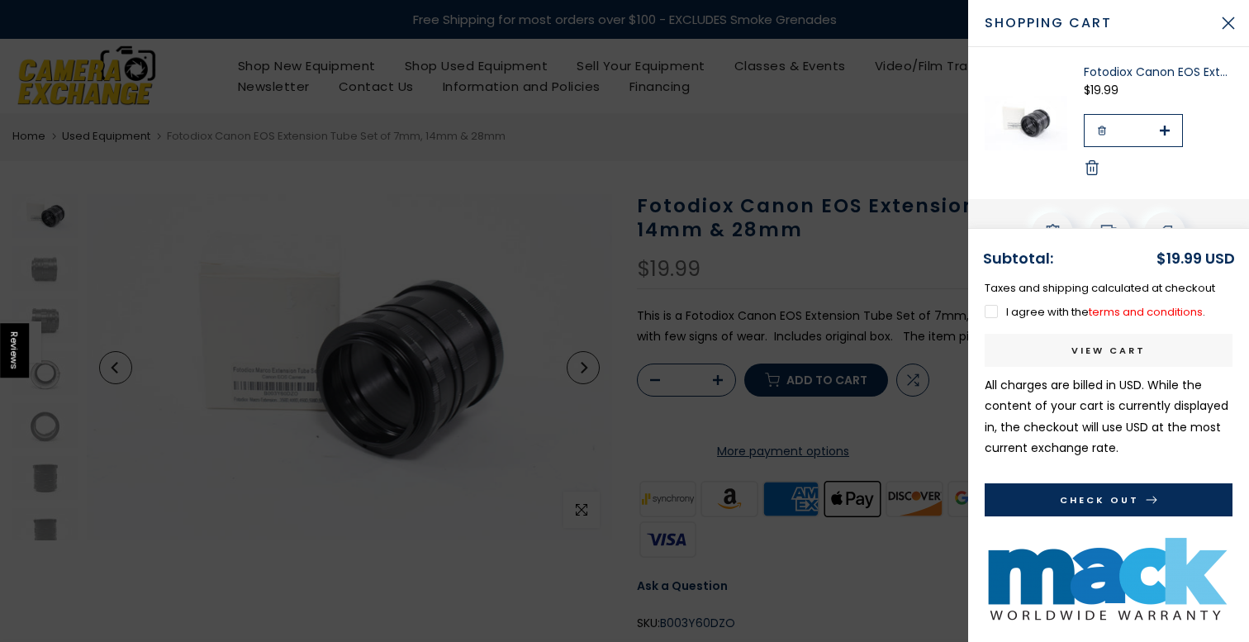
drag, startPoint x: 768, startPoint y: 407, endPoint x: 518, endPoint y: 280, distance: 280.1
click at [1010, 156] on img at bounding box center [1026, 123] width 83 height 118
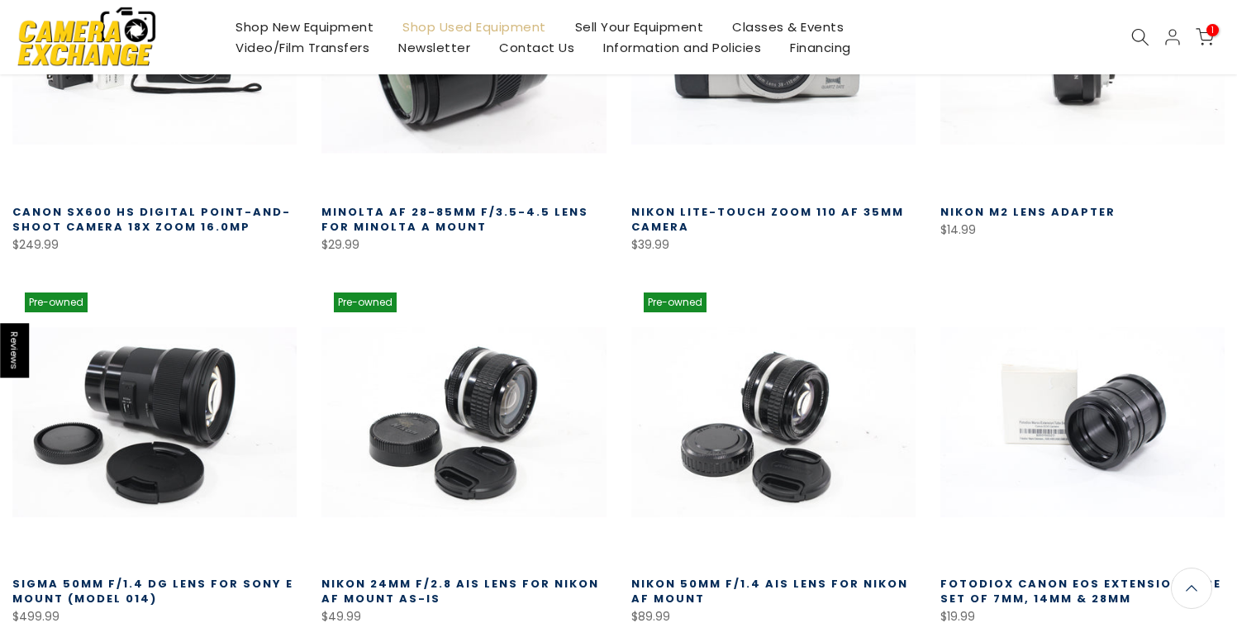
scroll to position [165, 0]
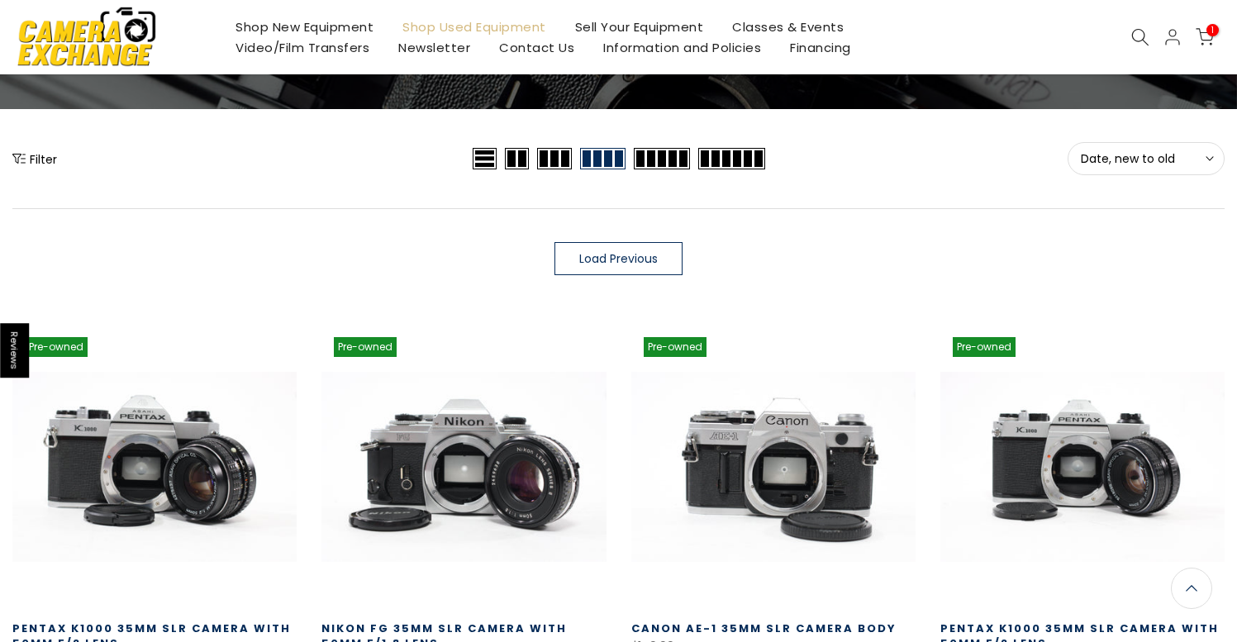
click at [602, 248] on link "Load Previous" at bounding box center [618, 258] width 128 height 33
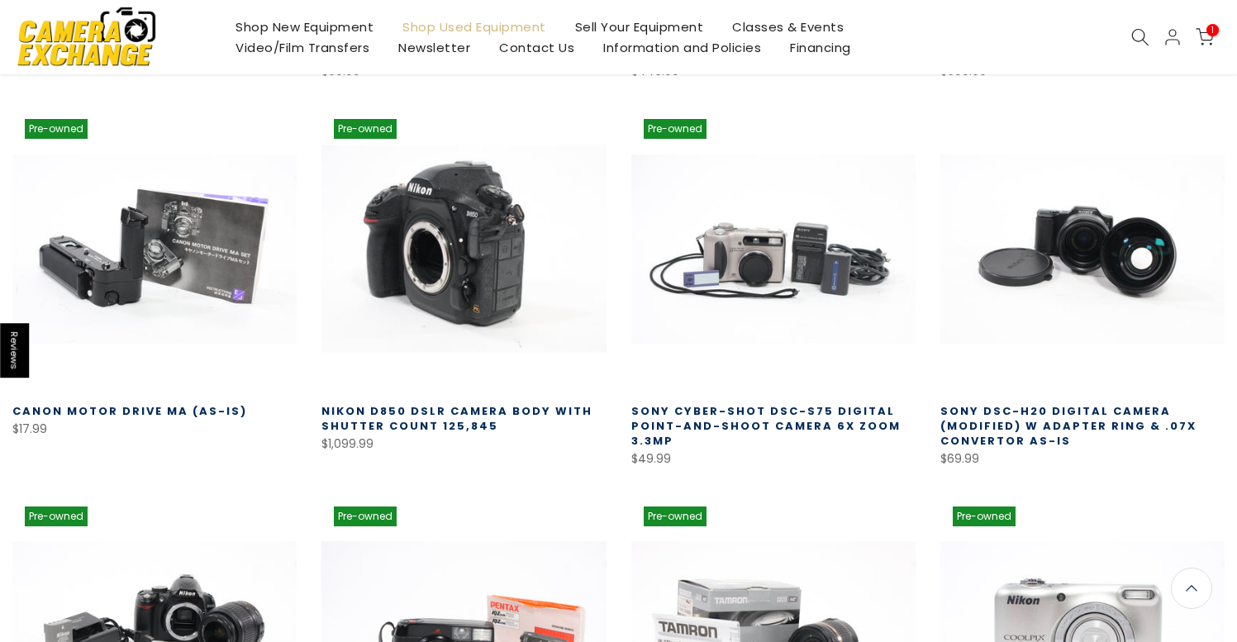
scroll to position [675, 0]
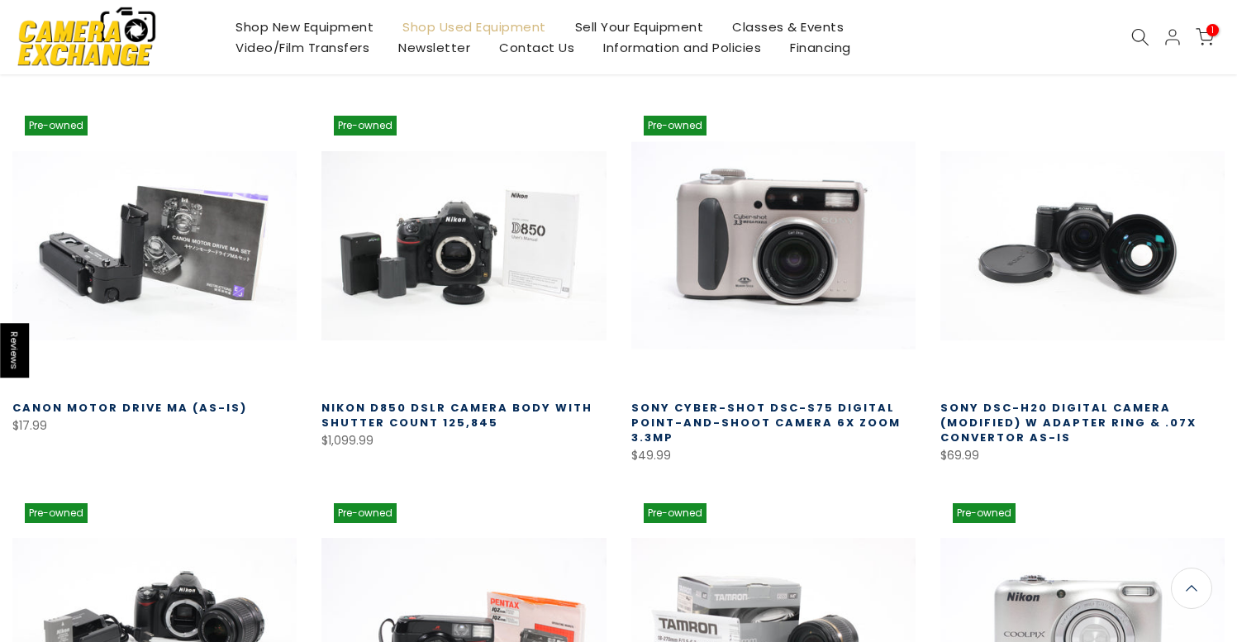
click at [745, 421] on span at bounding box center [806, 437] width 218 height 33
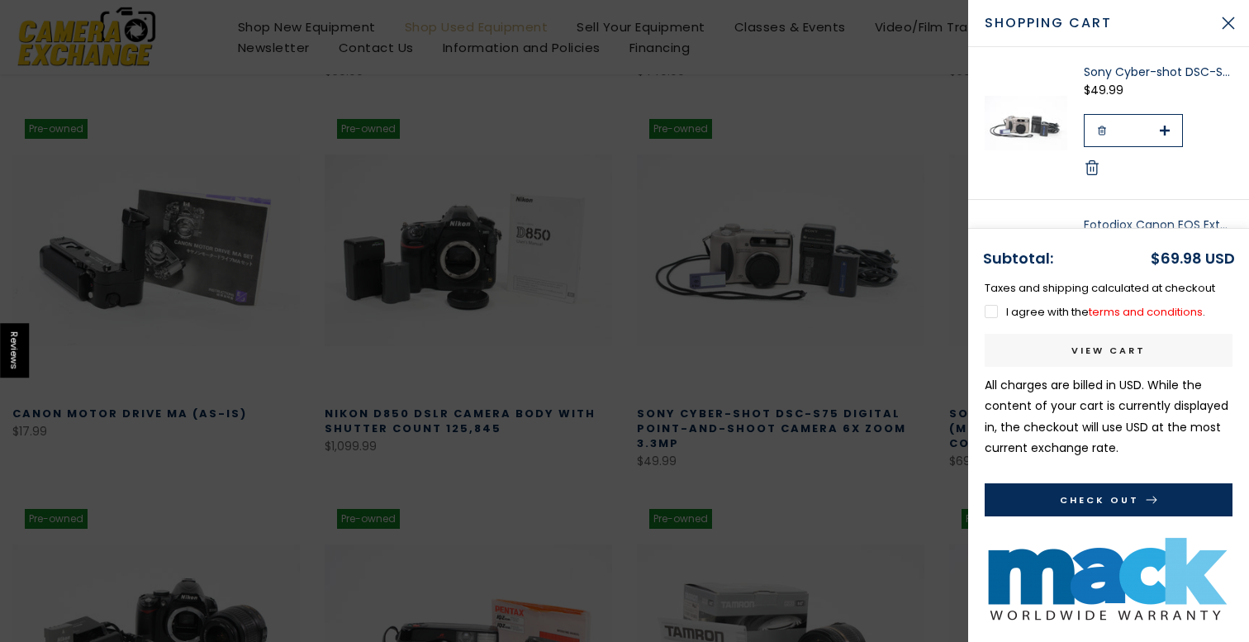
click at [611, 314] on div at bounding box center [624, 321] width 1249 height 642
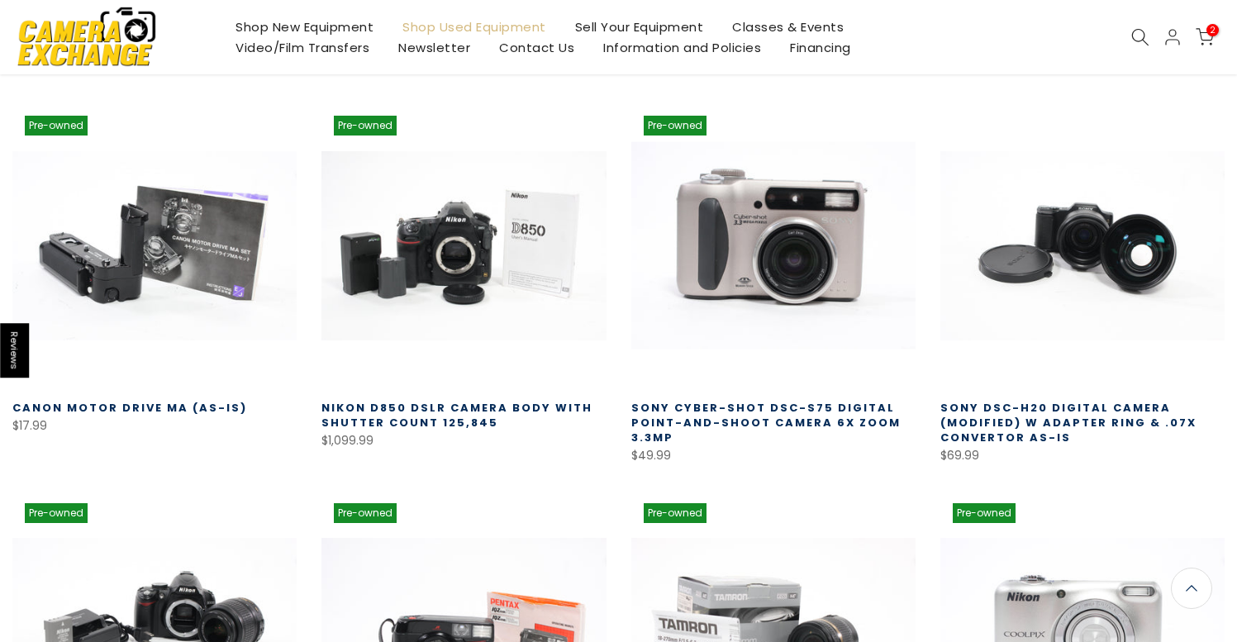
click at [728, 267] on link at bounding box center [773, 245] width 284 height 284
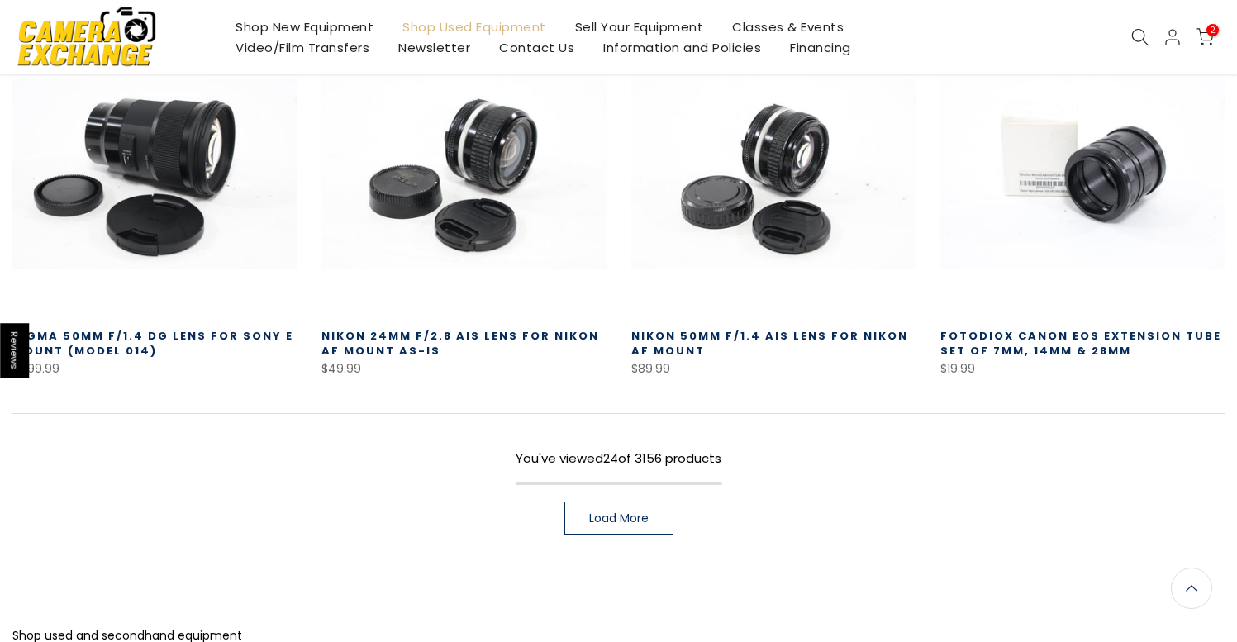
scroll to position [2427, 0]
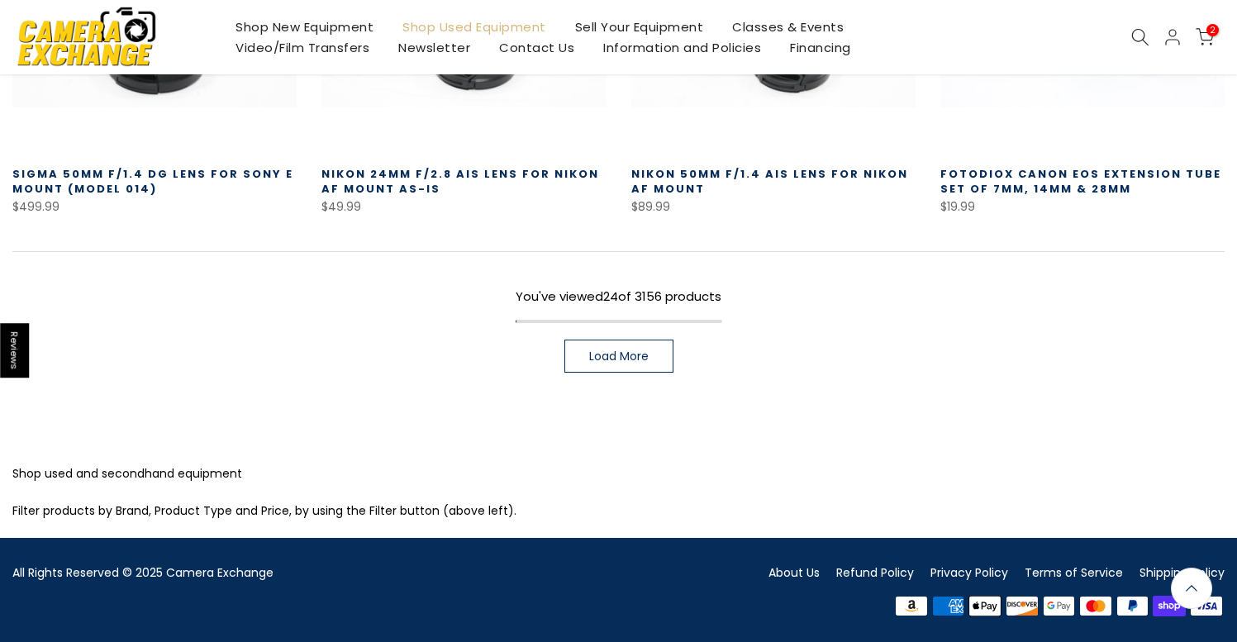
click at [601, 355] on span "Load More" at bounding box center [618, 356] width 59 height 12
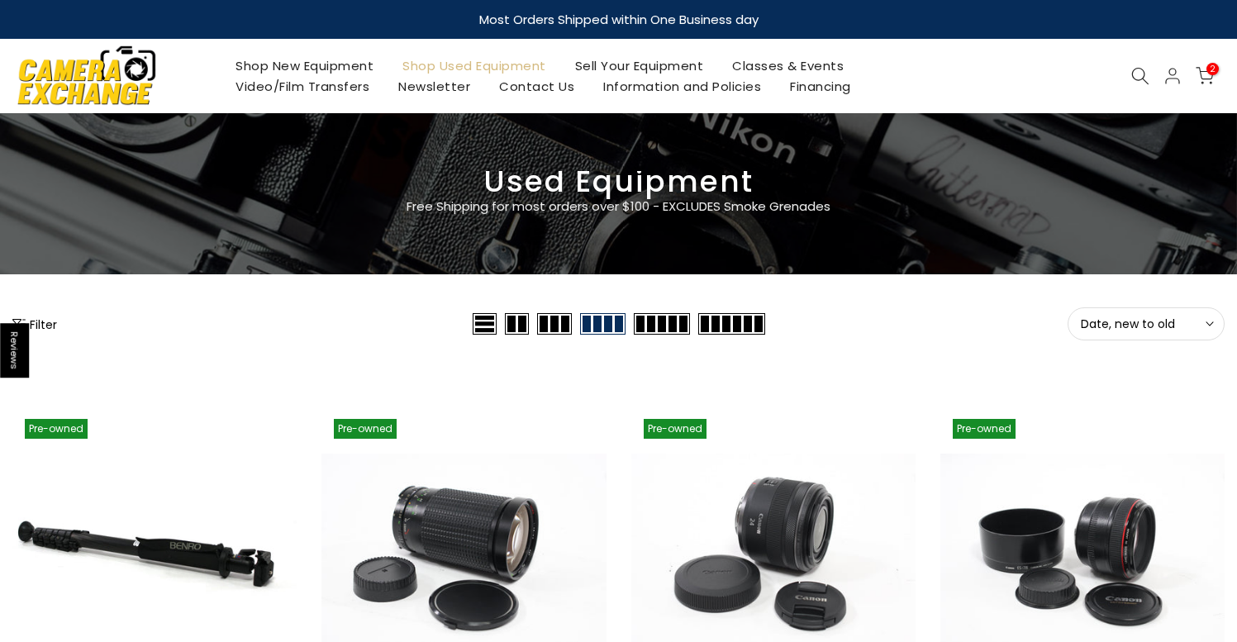
click at [37, 321] on button "Filter" at bounding box center [34, 324] width 45 height 17
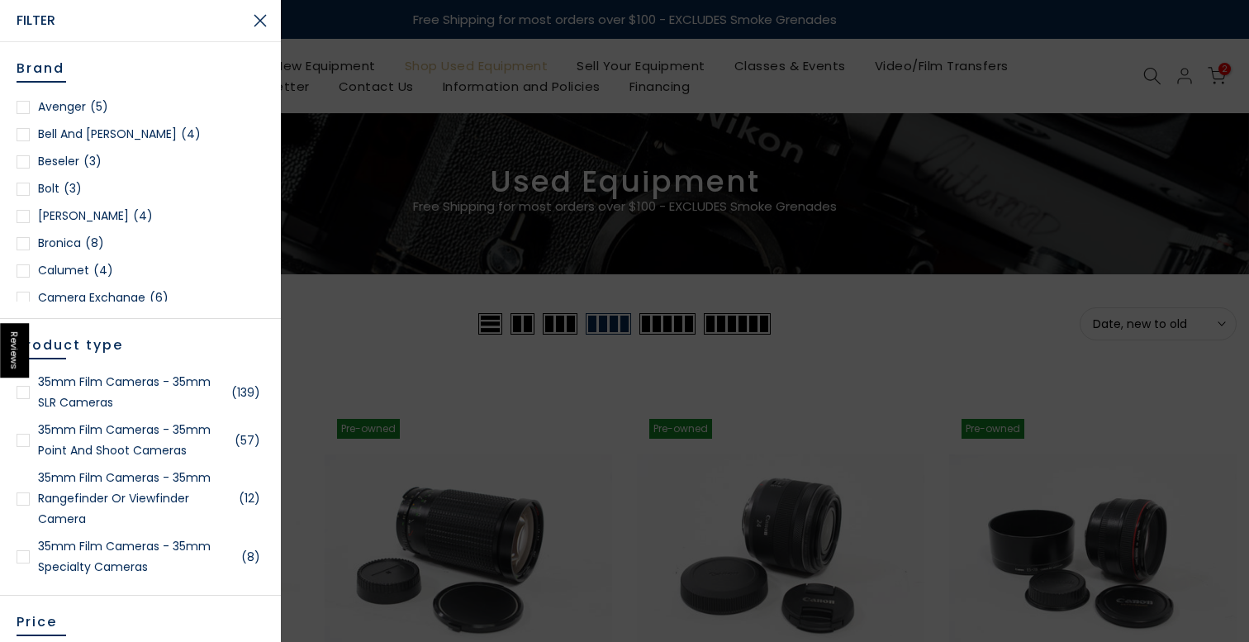
scroll to position [181, 0]
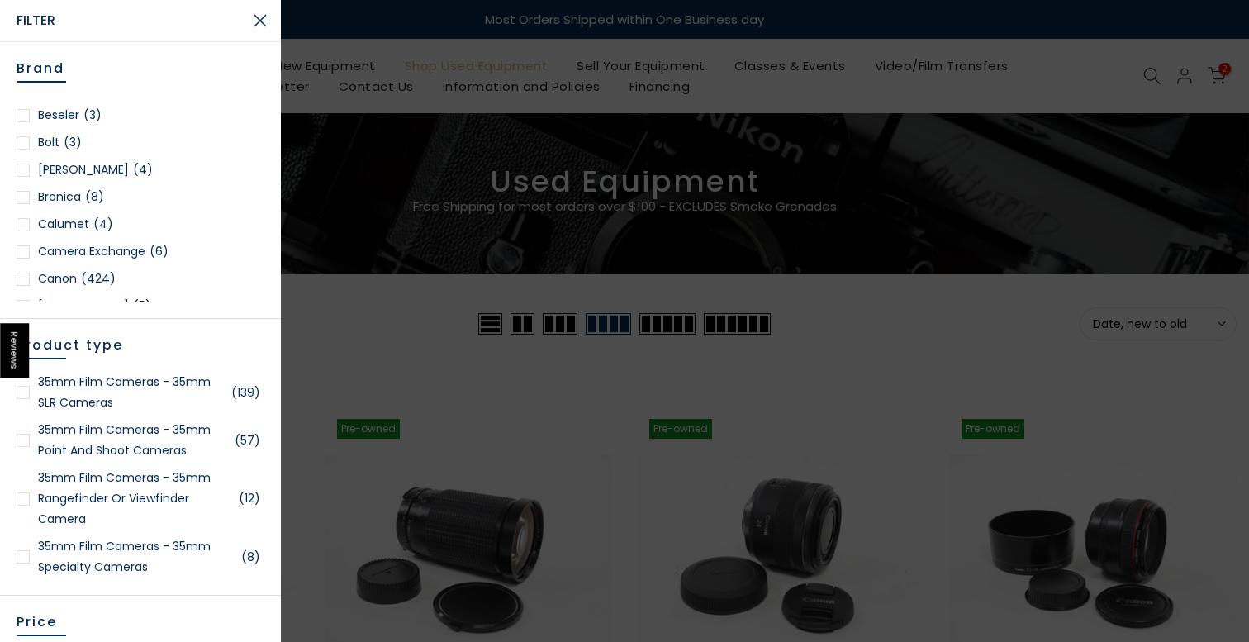
click at [29, 277] on div at bounding box center [23, 279] width 13 height 13
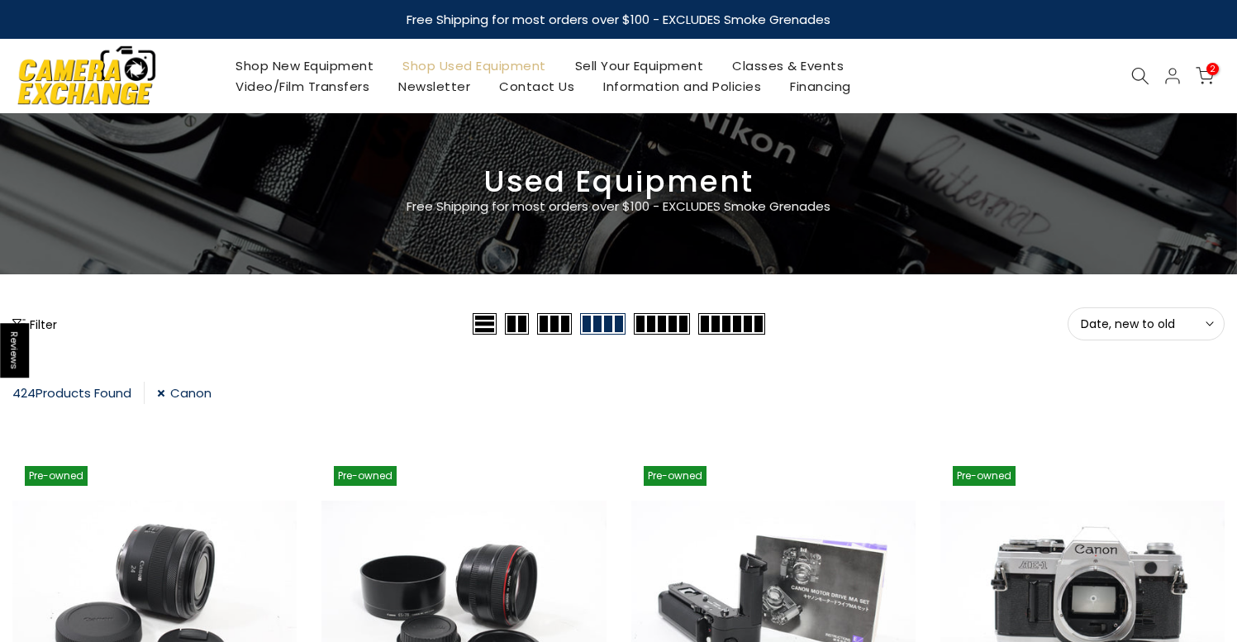
click at [38, 321] on button "Filter" at bounding box center [34, 324] width 45 height 17
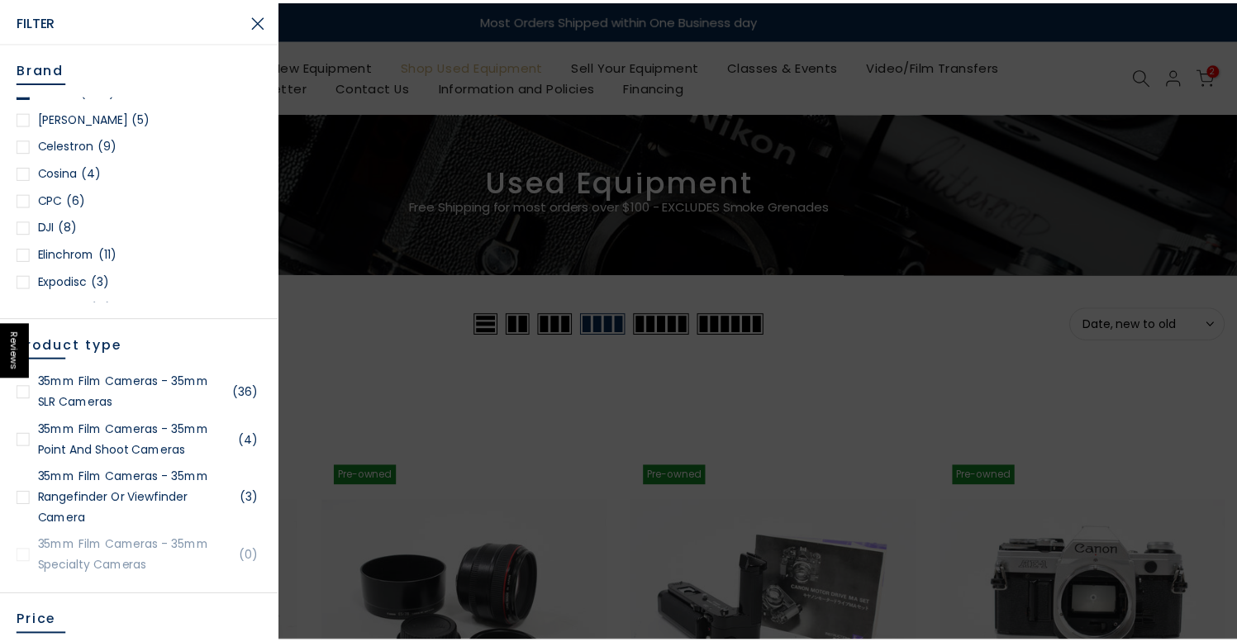
scroll to position [350, 0]
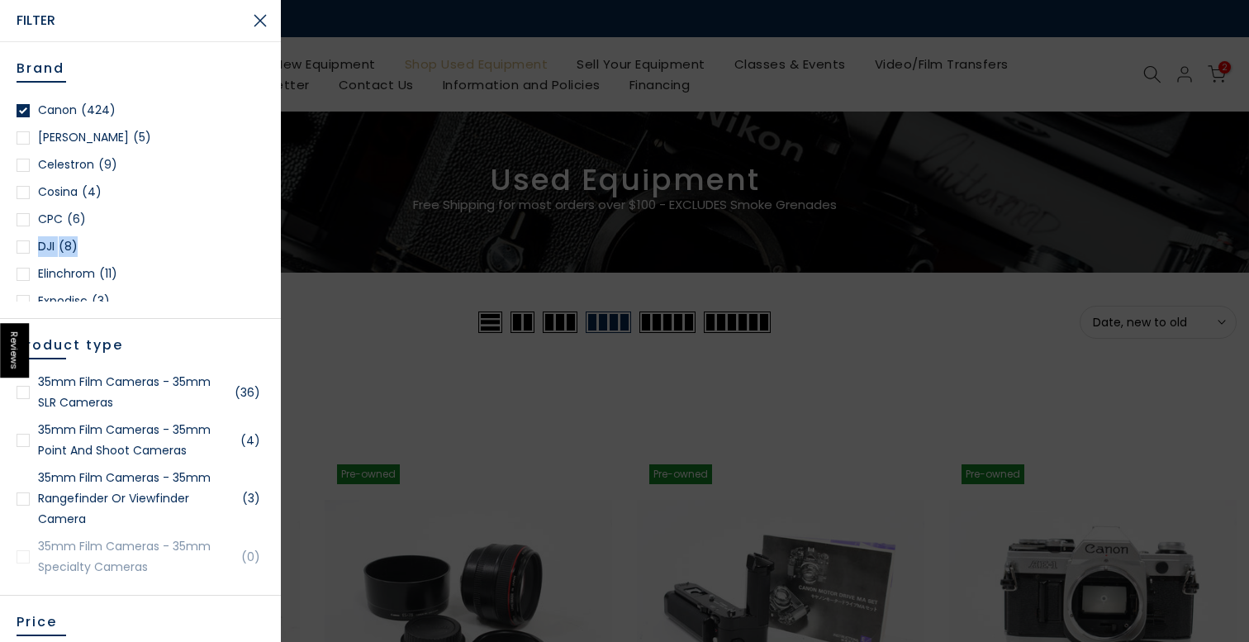
click at [262, 21] on button "Close Search" at bounding box center [260, 20] width 41 height 41
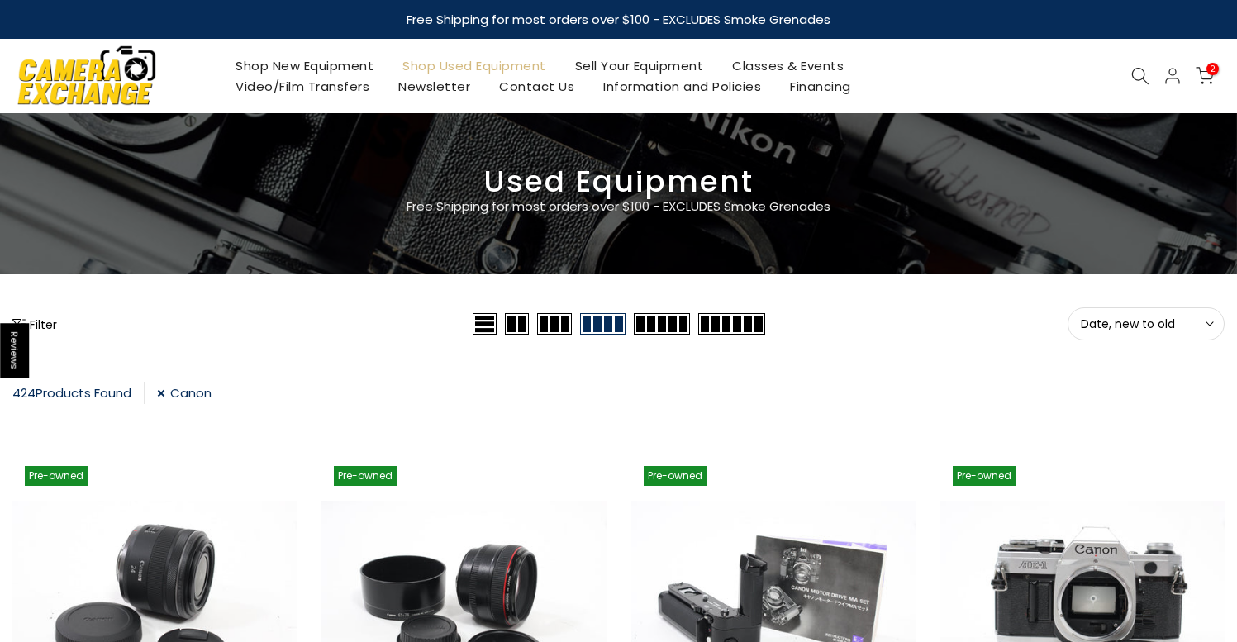
click at [166, 395] on link "Canon" at bounding box center [184, 393] width 55 height 22
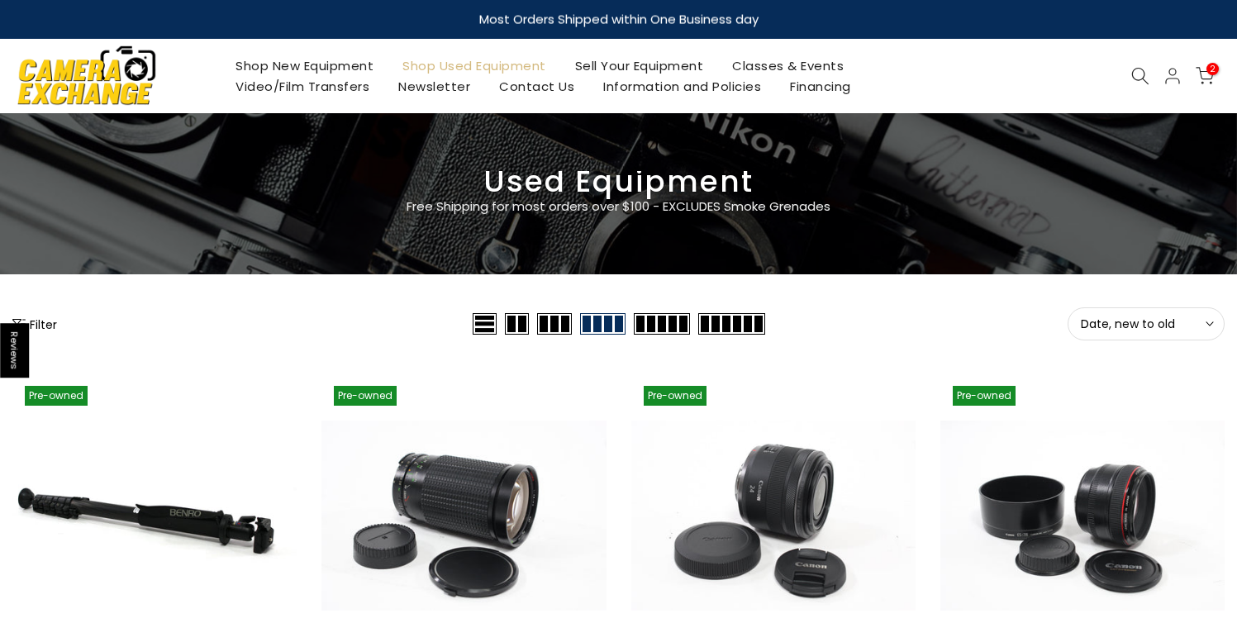
click at [1139, 75] on icon at bounding box center [1140, 76] width 18 height 18
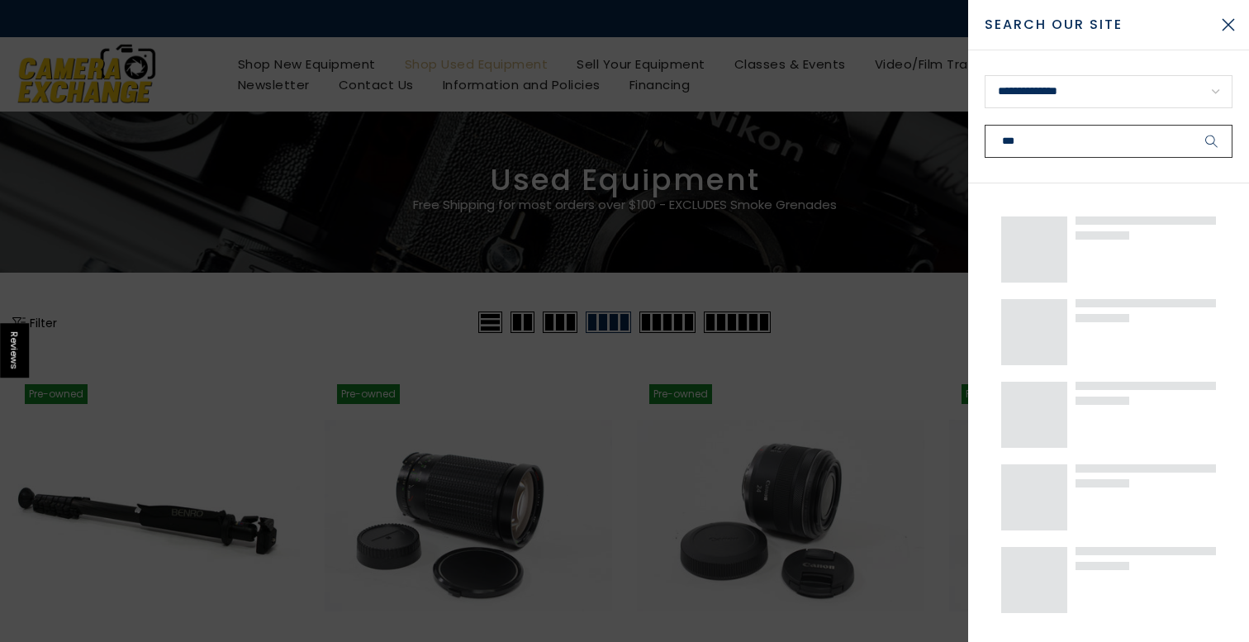
type input "***"
click at [1212, 141] on button "submit" at bounding box center [1211, 141] width 41 height 33
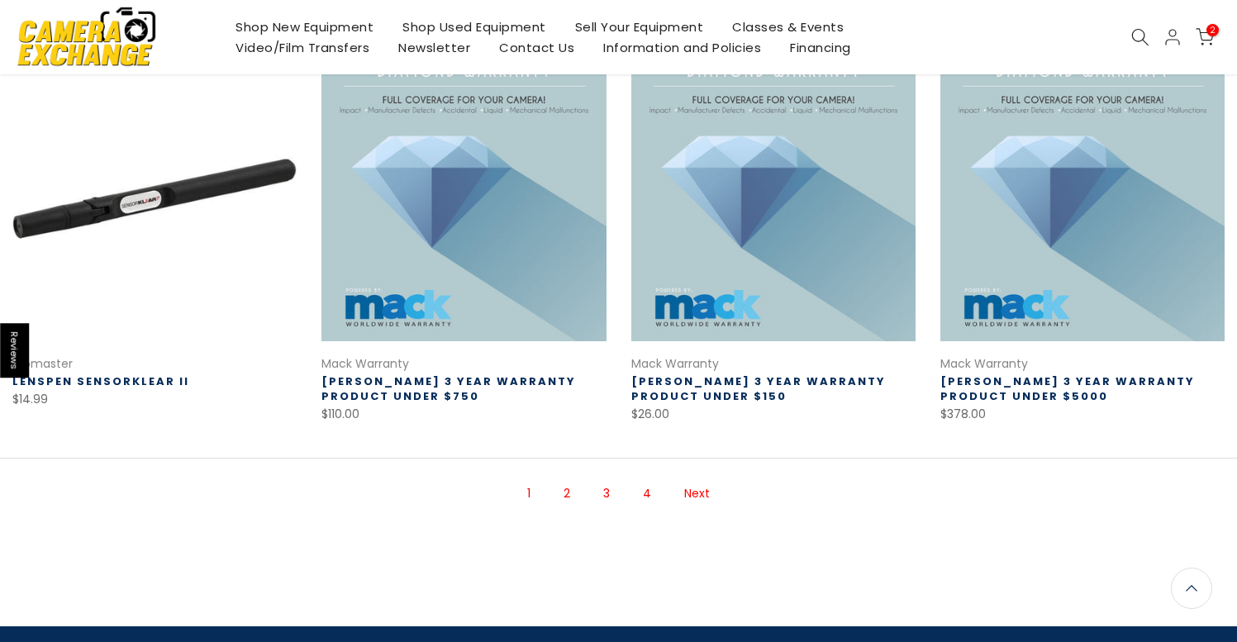
scroll to position [1052, 0]
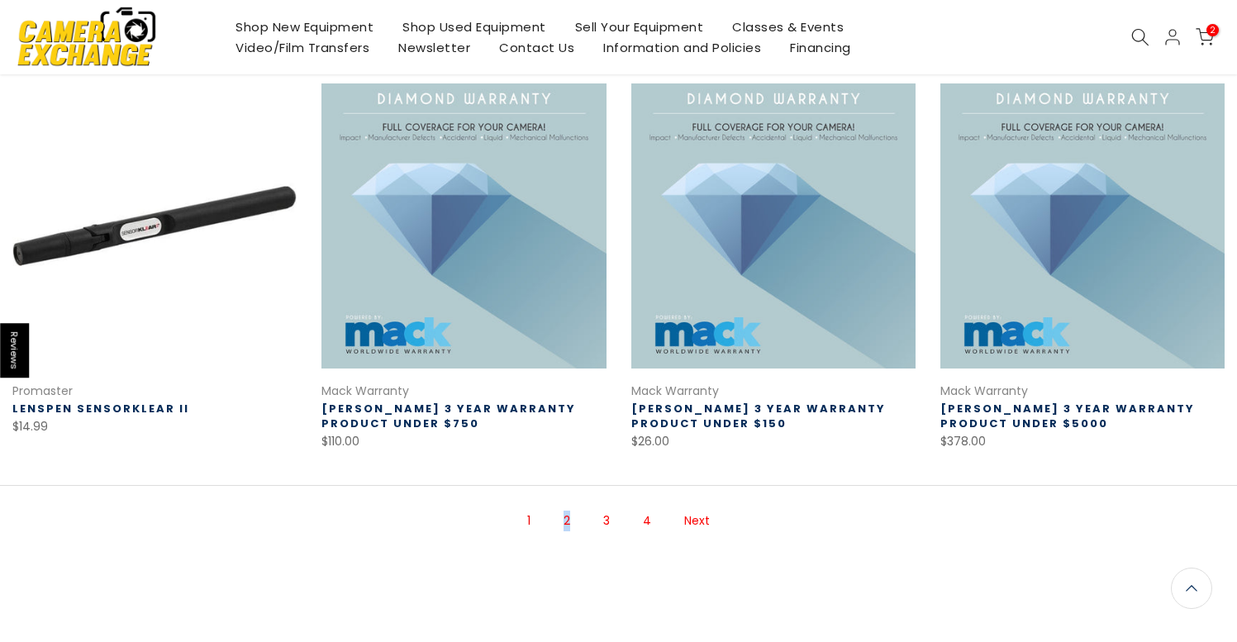
click at [569, 521] on link "2" at bounding box center [566, 520] width 23 height 29
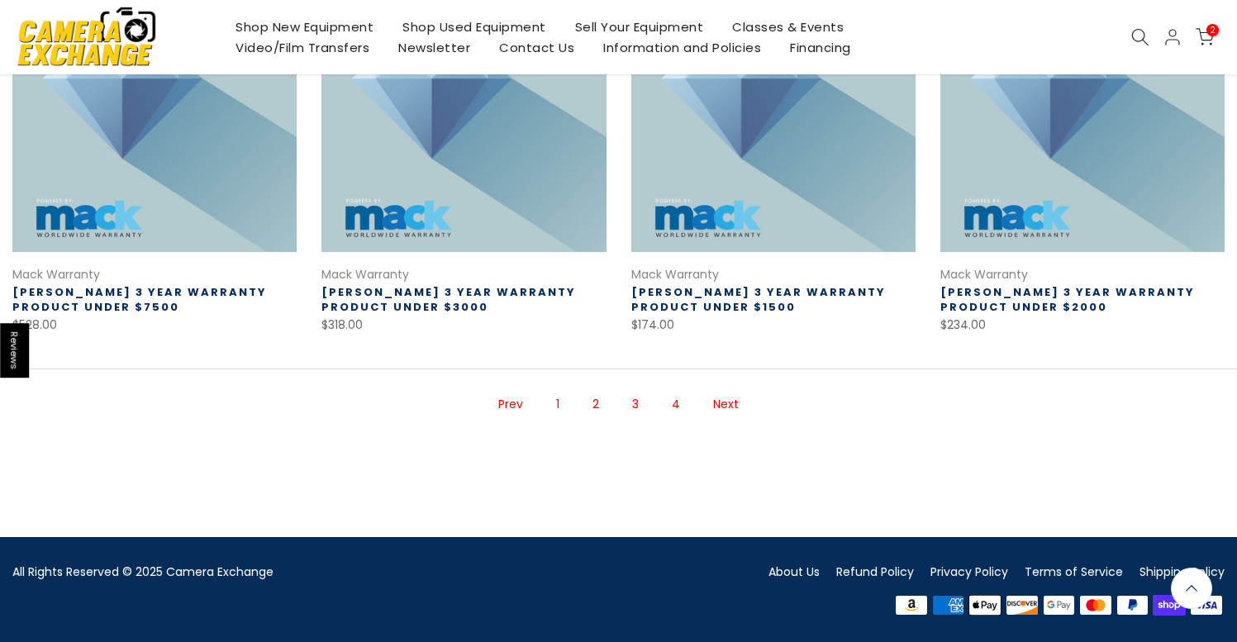
scroll to position [1166, 0]
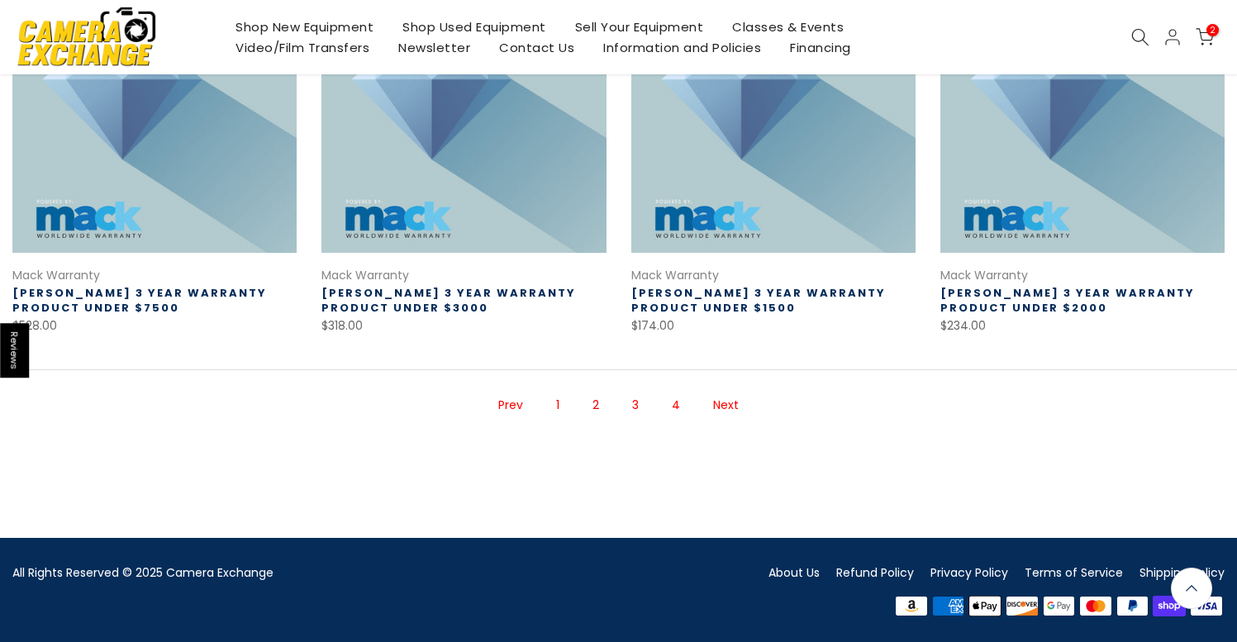
click at [637, 402] on link "3" at bounding box center [635, 405] width 23 height 29
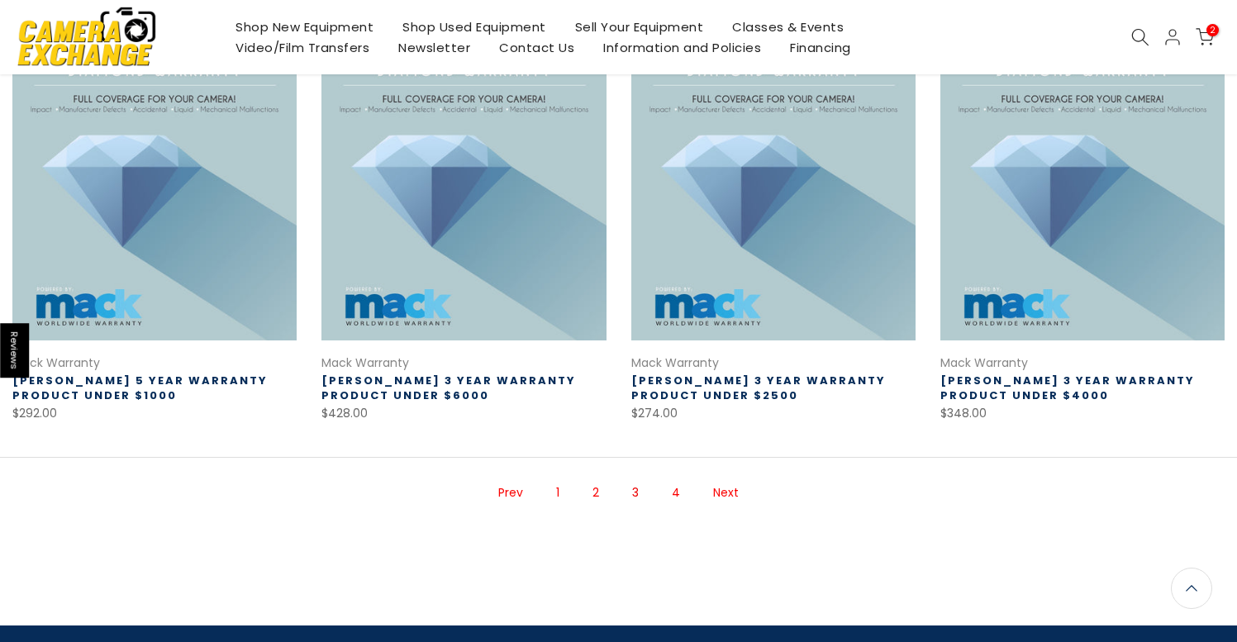
scroll to position [1168, 0]
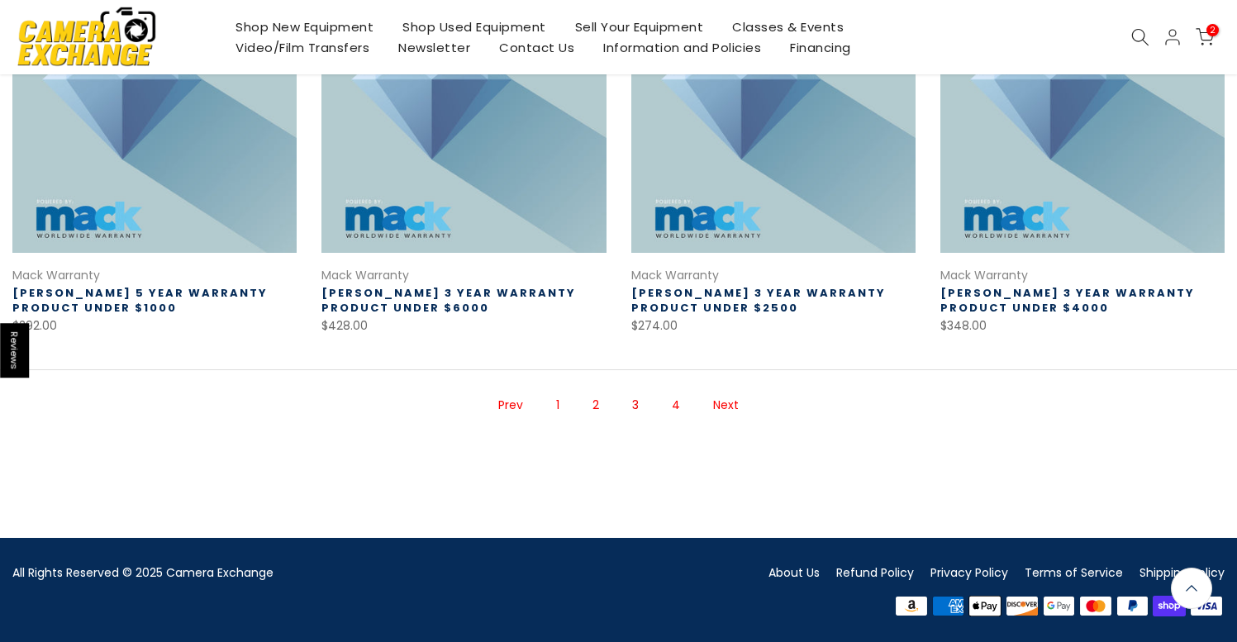
click at [675, 402] on link "4" at bounding box center [675, 405] width 25 height 29
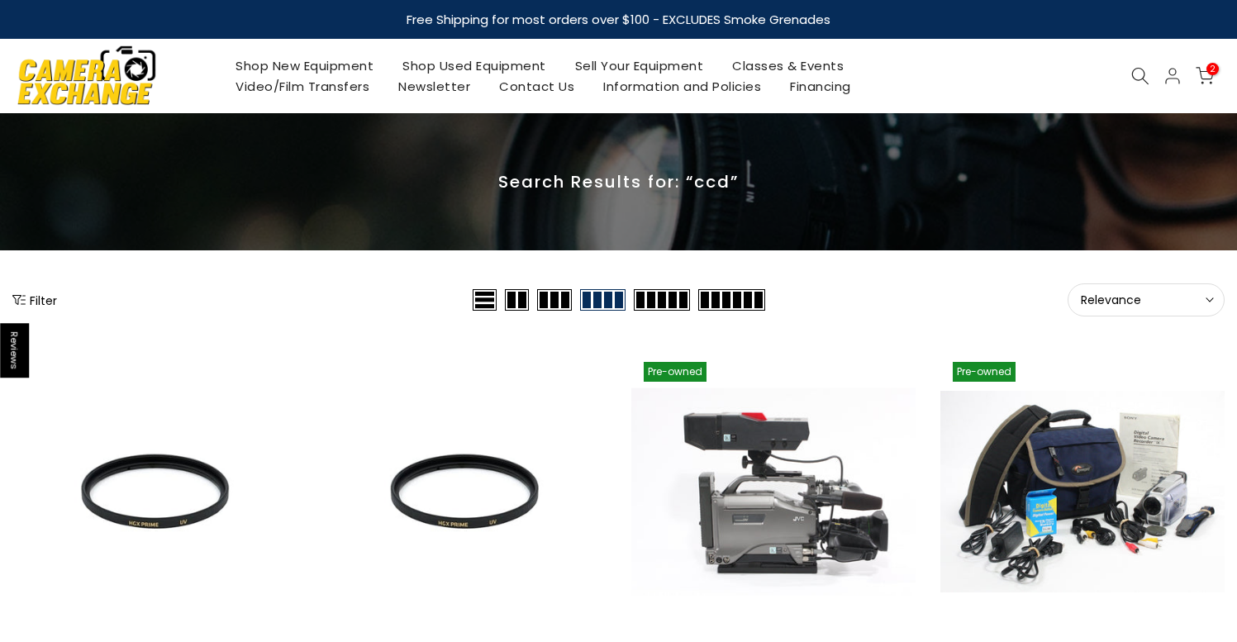
click at [773, 518] on link at bounding box center [773, 492] width 284 height 284
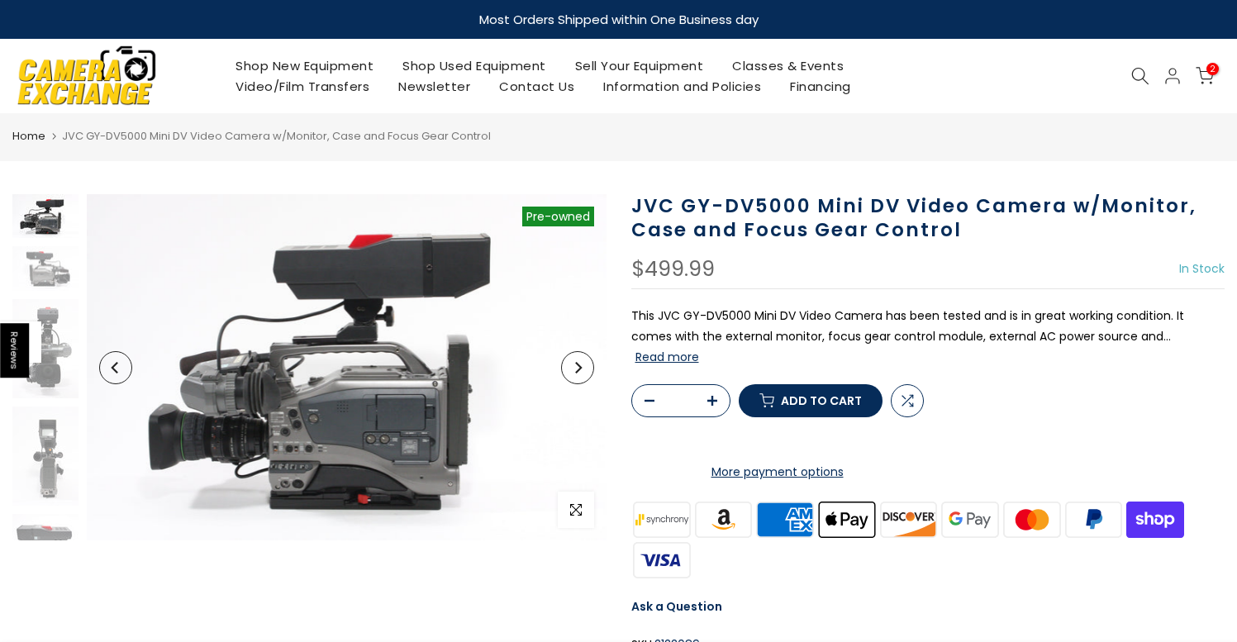
scroll to position [3, 0]
